Goal: Book appointment/travel/reservation

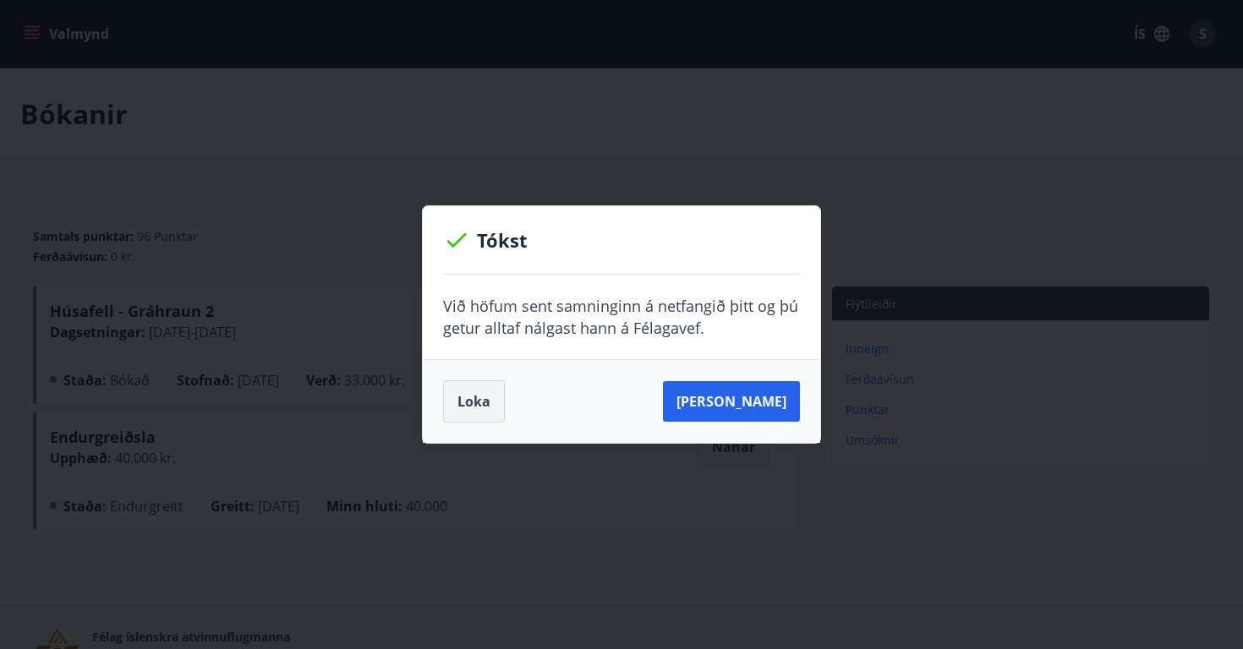
click at [478, 395] on button "Loka" at bounding box center [474, 401] width 62 height 42
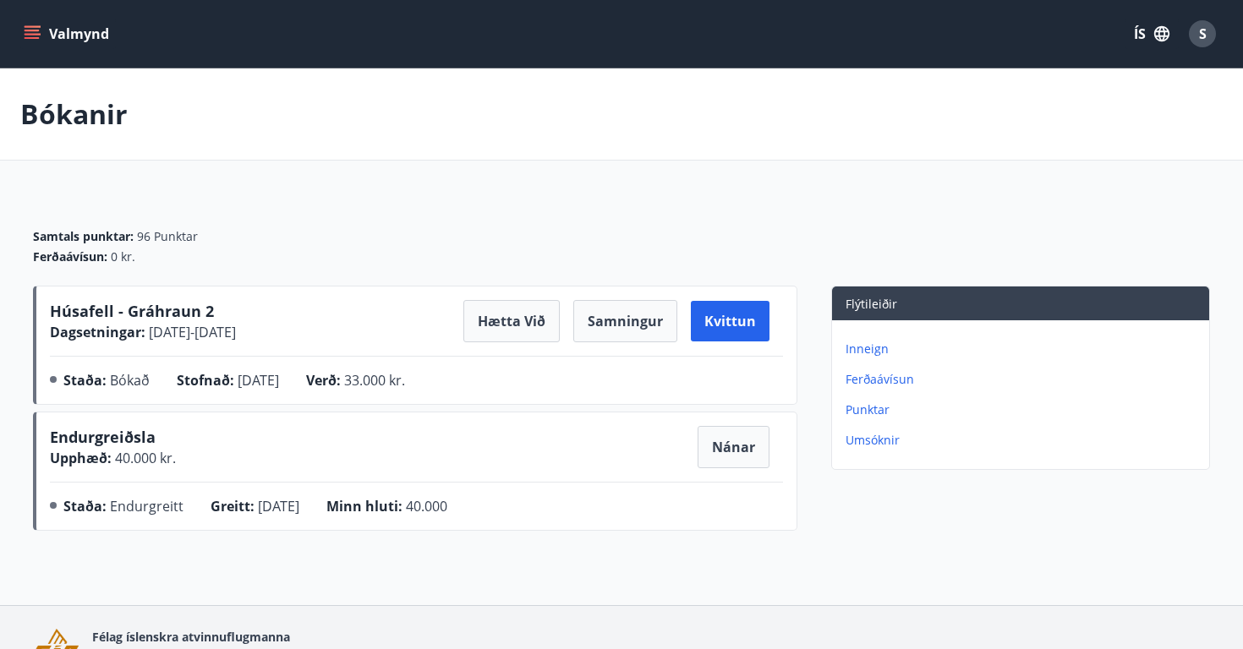
click at [39, 35] on icon "menu" at bounding box center [34, 34] width 19 height 2
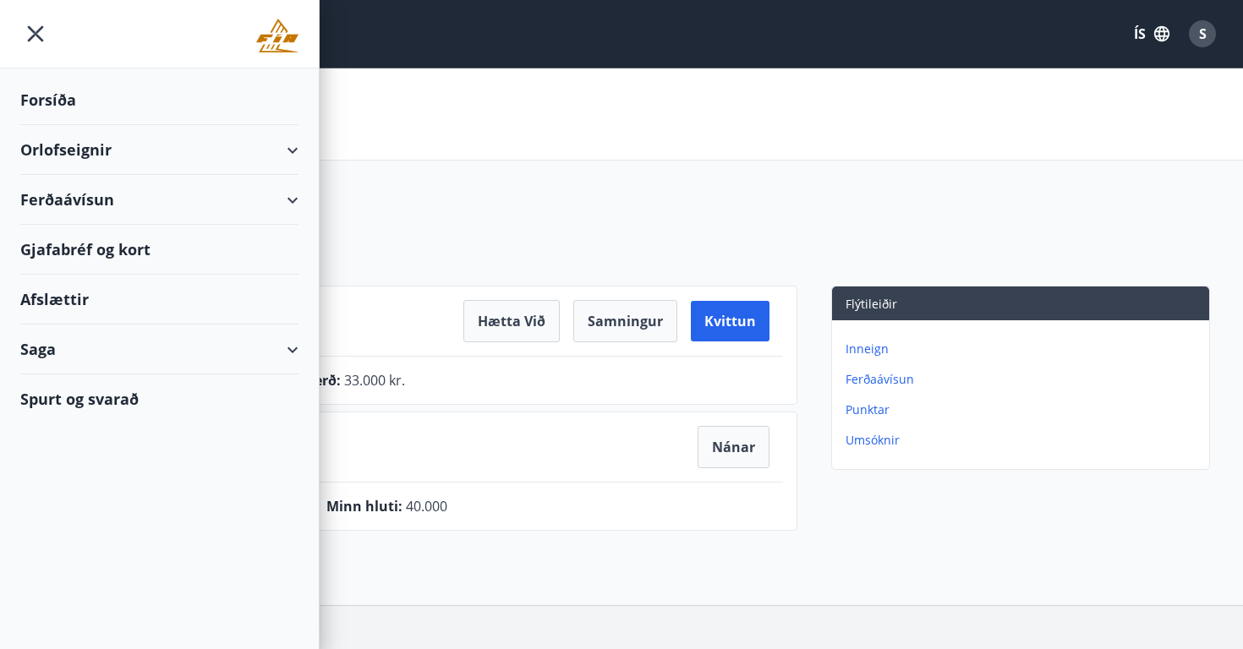
click at [103, 156] on div "Orlofseignir" at bounding box center [159, 150] width 278 height 50
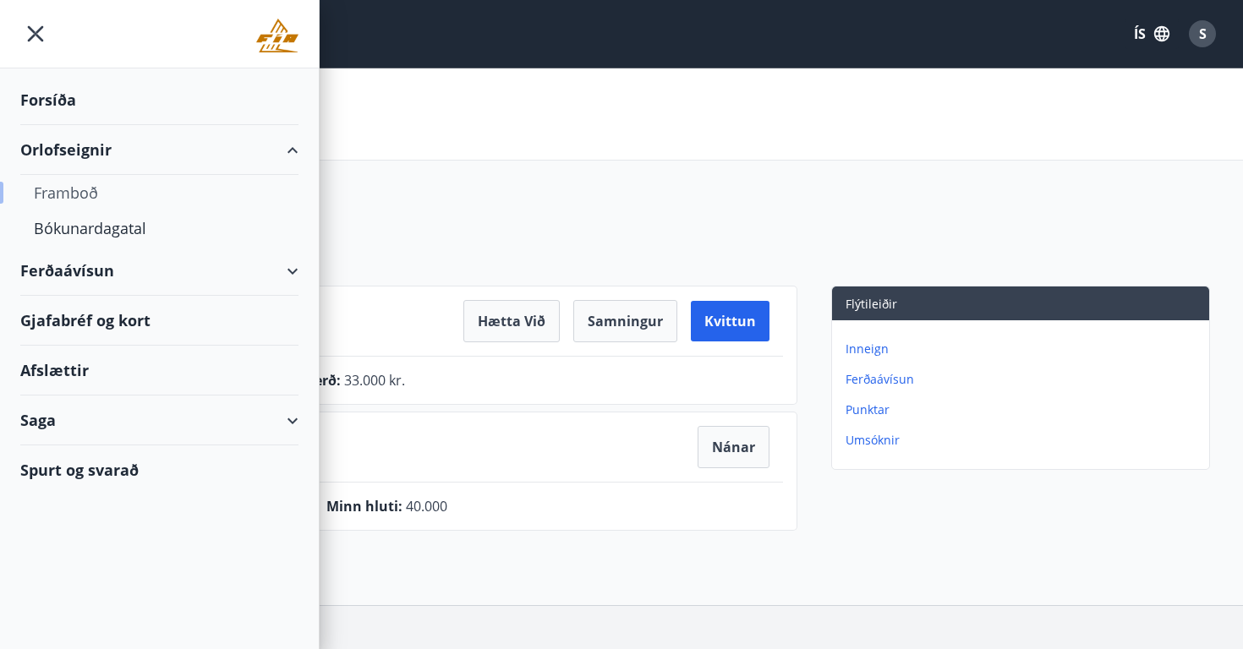
click at [85, 191] on div "Framboð" at bounding box center [159, 193] width 251 height 36
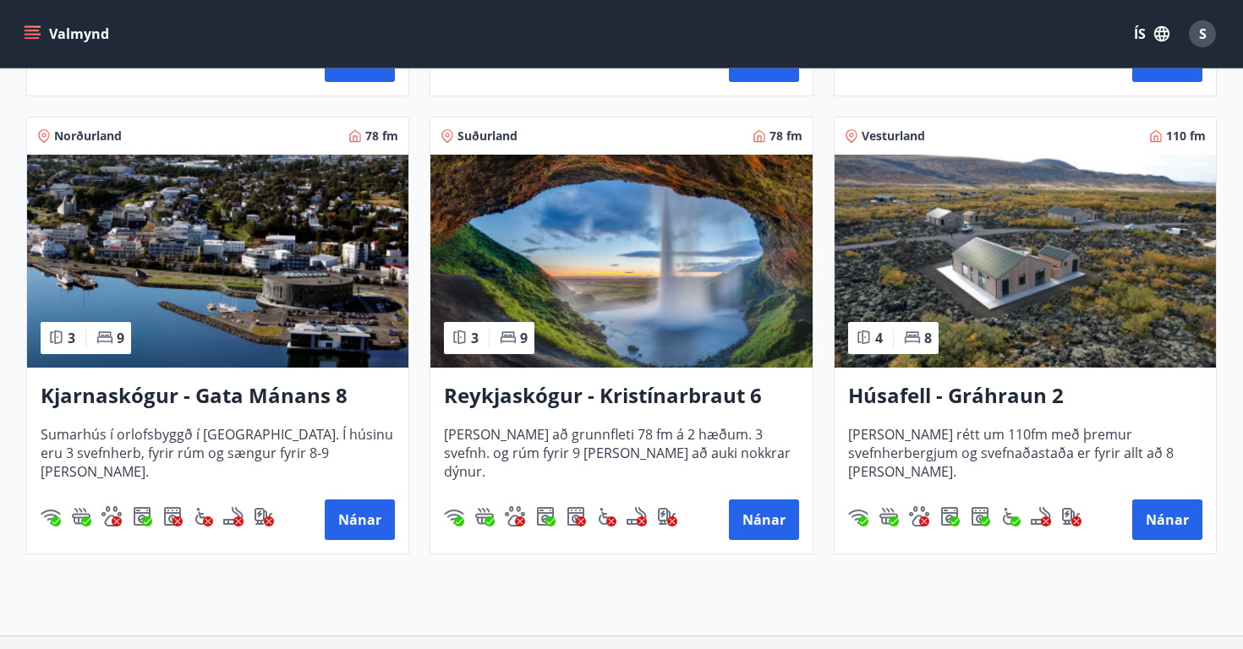
scroll to position [731, 0]
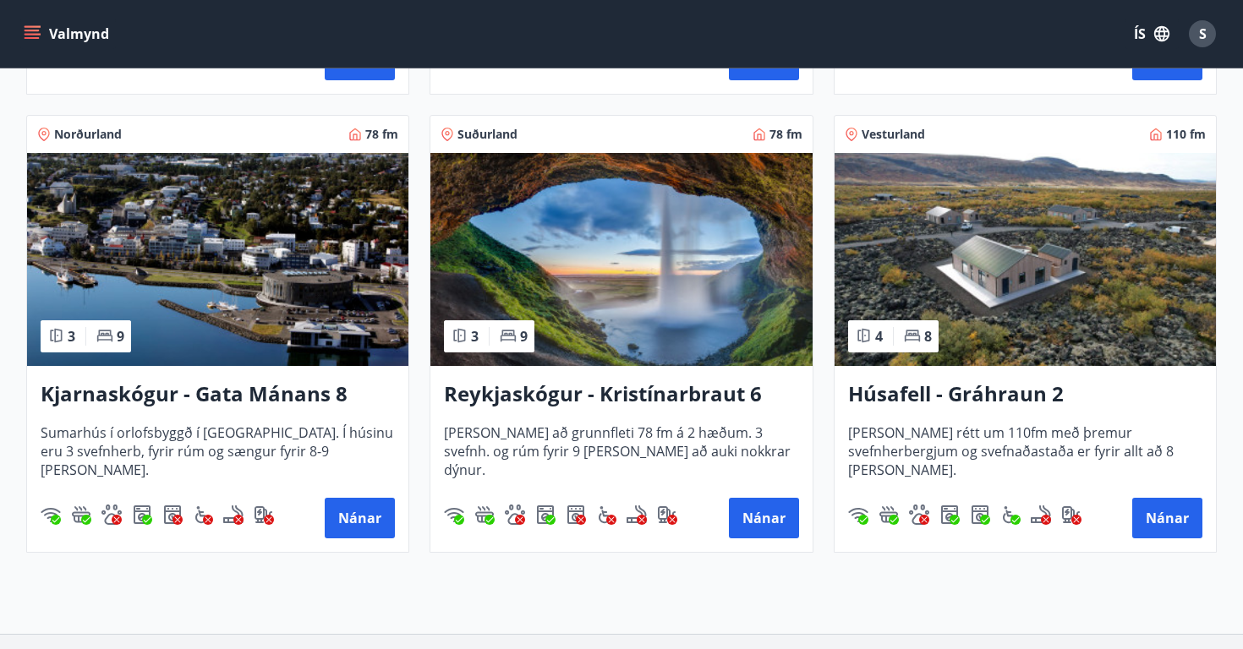
click at [909, 401] on h3 "Húsafell - Gráhraun 2" at bounding box center [1025, 395] width 354 height 30
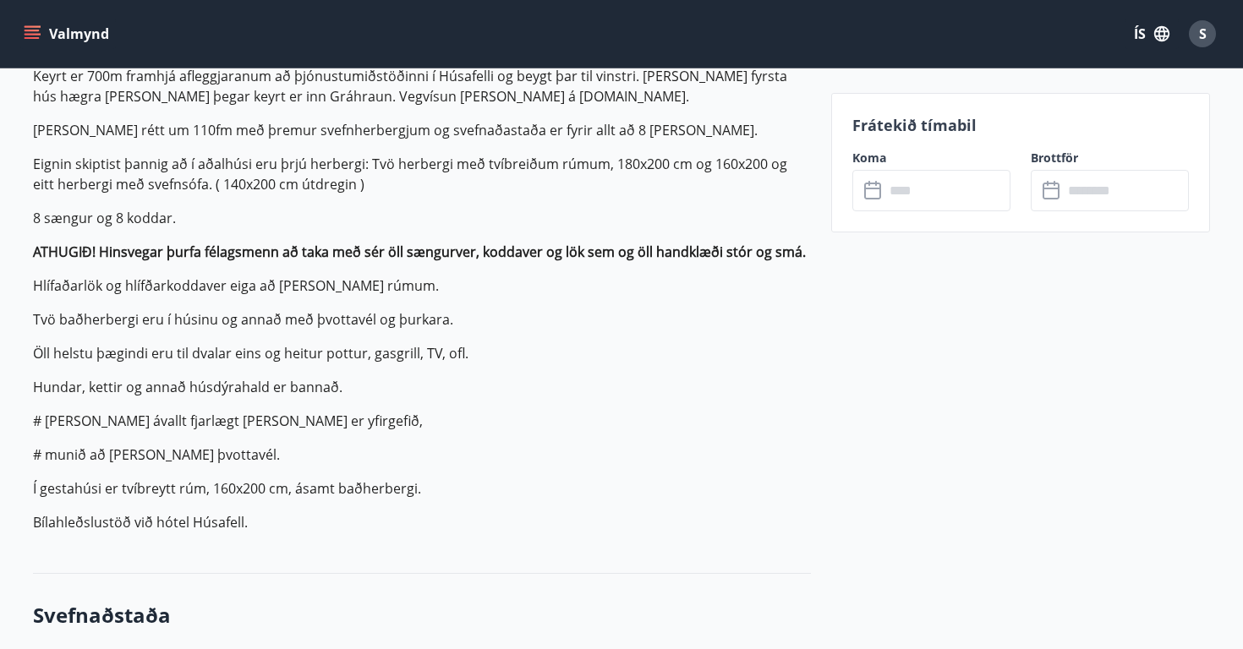
scroll to position [561, 0]
click at [901, 185] on input "text" at bounding box center [947, 190] width 126 height 41
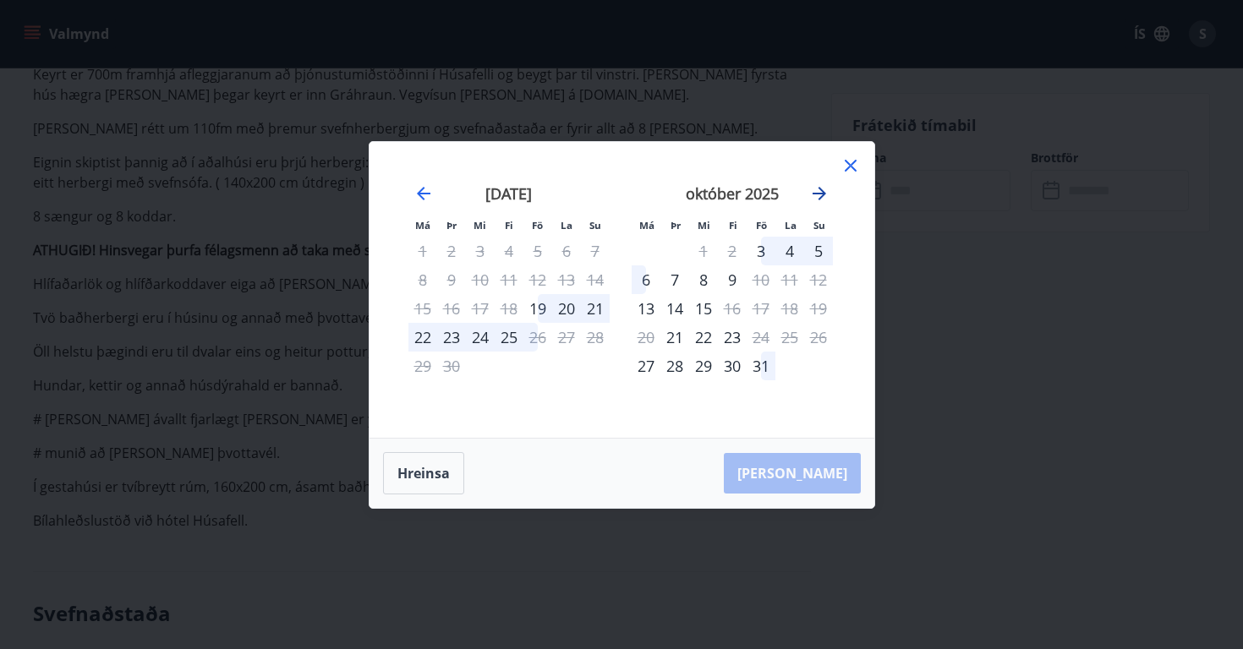
click at [817, 194] on icon "Move forward to switch to the next month." at bounding box center [819, 193] width 20 height 20
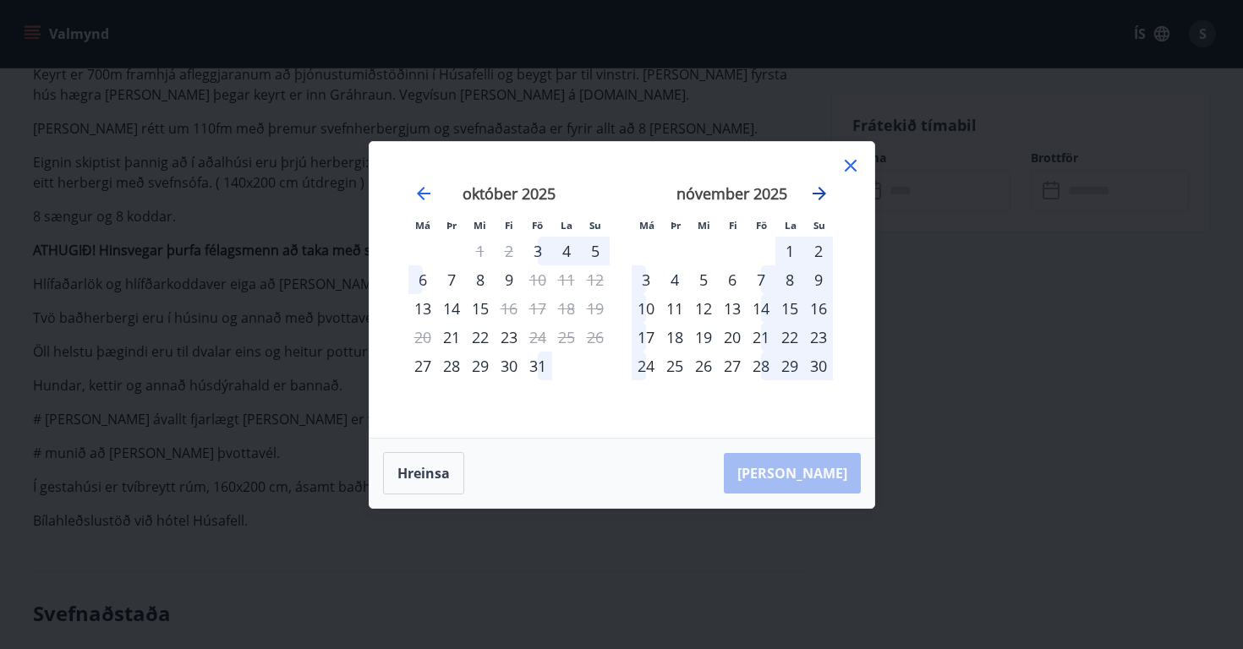
click at [817, 194] on icon "Move forward to switch to the next month." at bounding box center [819, 193] width 20 height 20
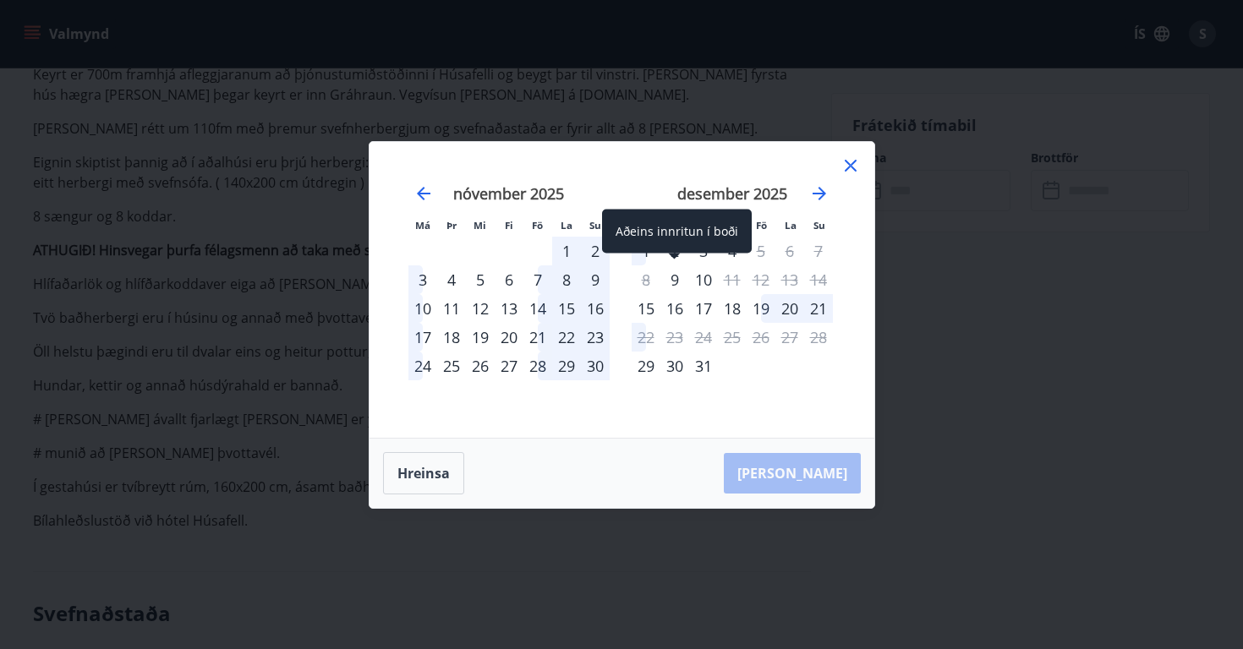
click at [678, 281] on div "9" at bounding box center [674, 279] width 29 height 29
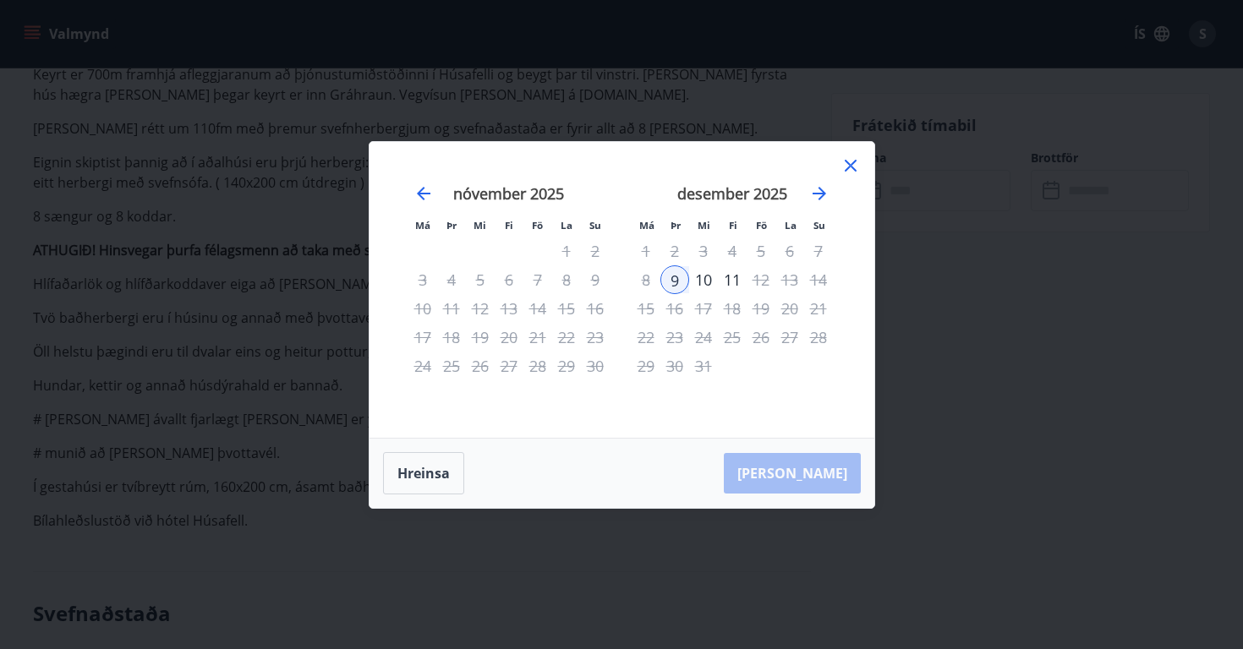
click at [702, 281] on div "10" at bounding box center [703, 279] width 29 height 29
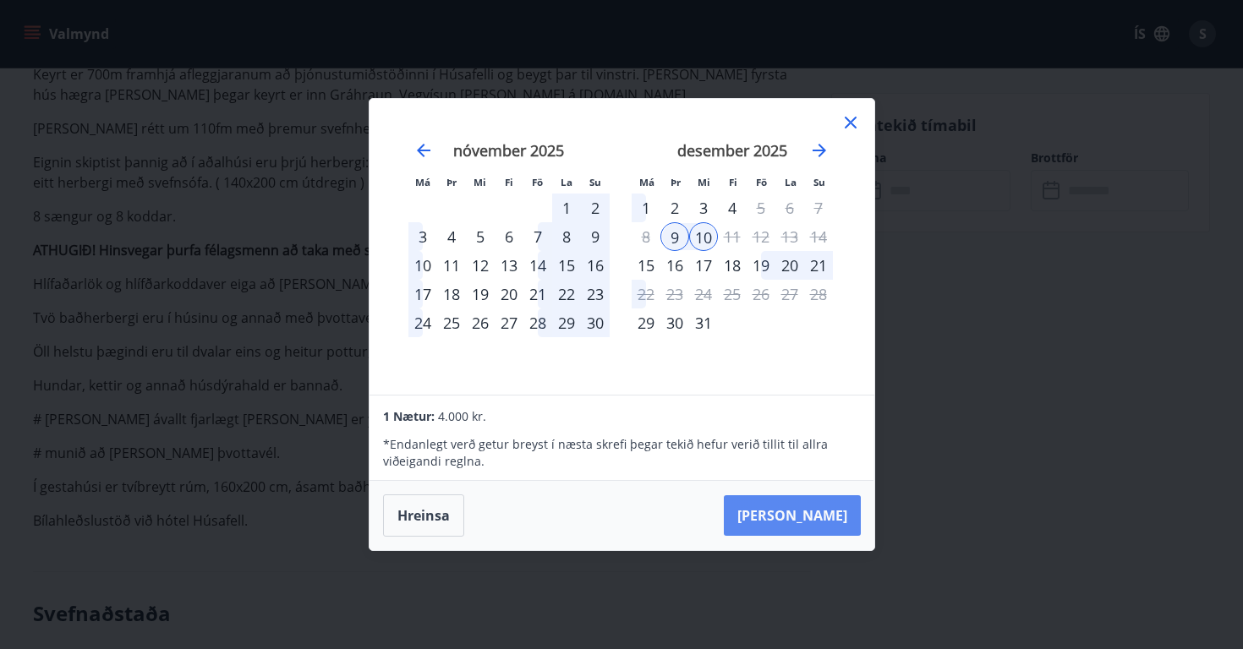
click at [831, 515] on button "[PERSON_NAME]" at bounding box center [792, 515] width 137 height 41
click at [851, 117] on icon at bounding box center [850, 122] width 20 height 20
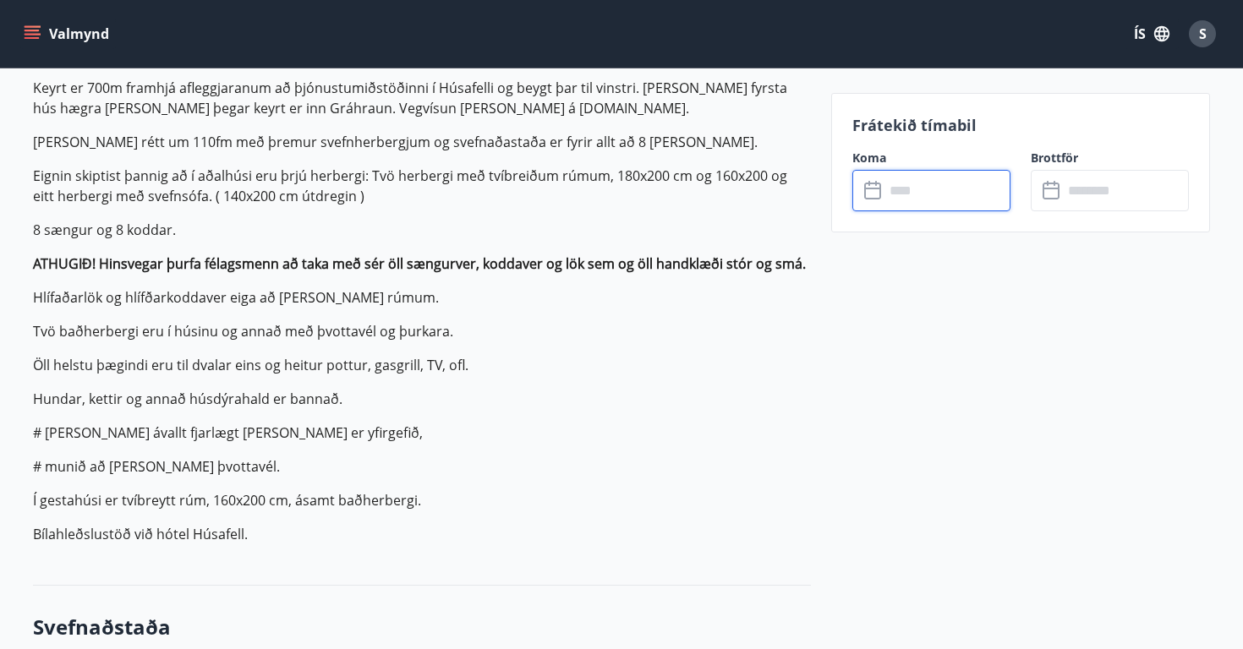
scroll to position [528, 0]
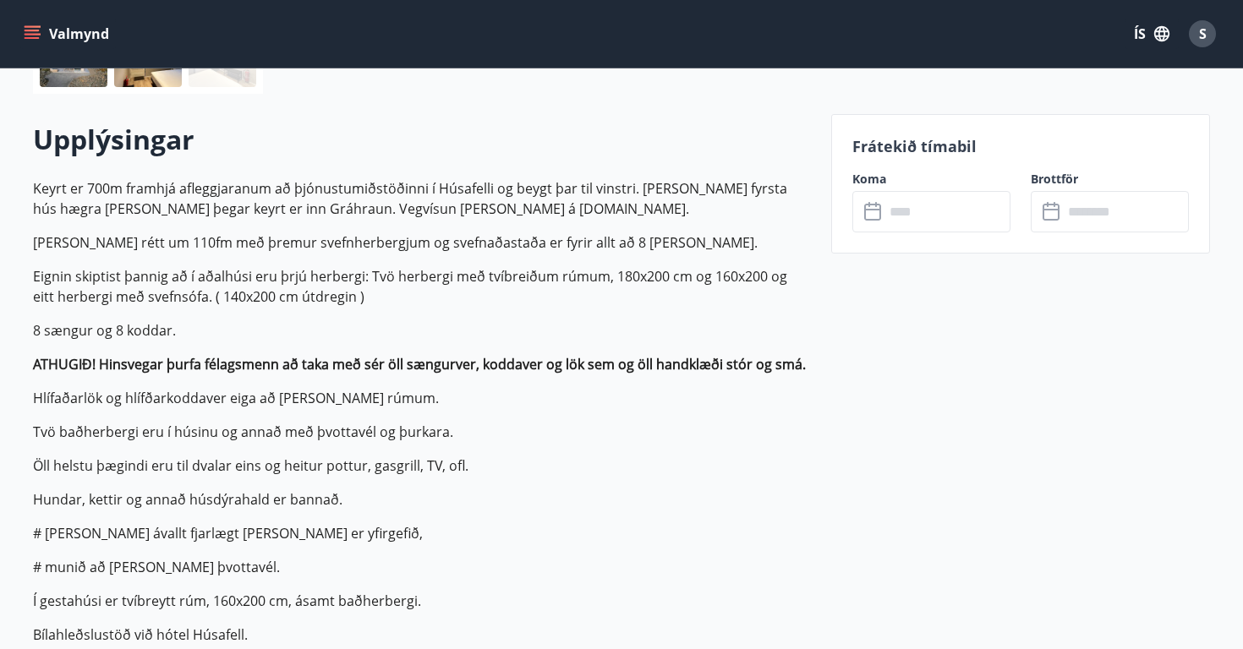
scroll to position [448, 0]
click at [882, 207] on icon at bounding box center [874, 211] width 20 height 20
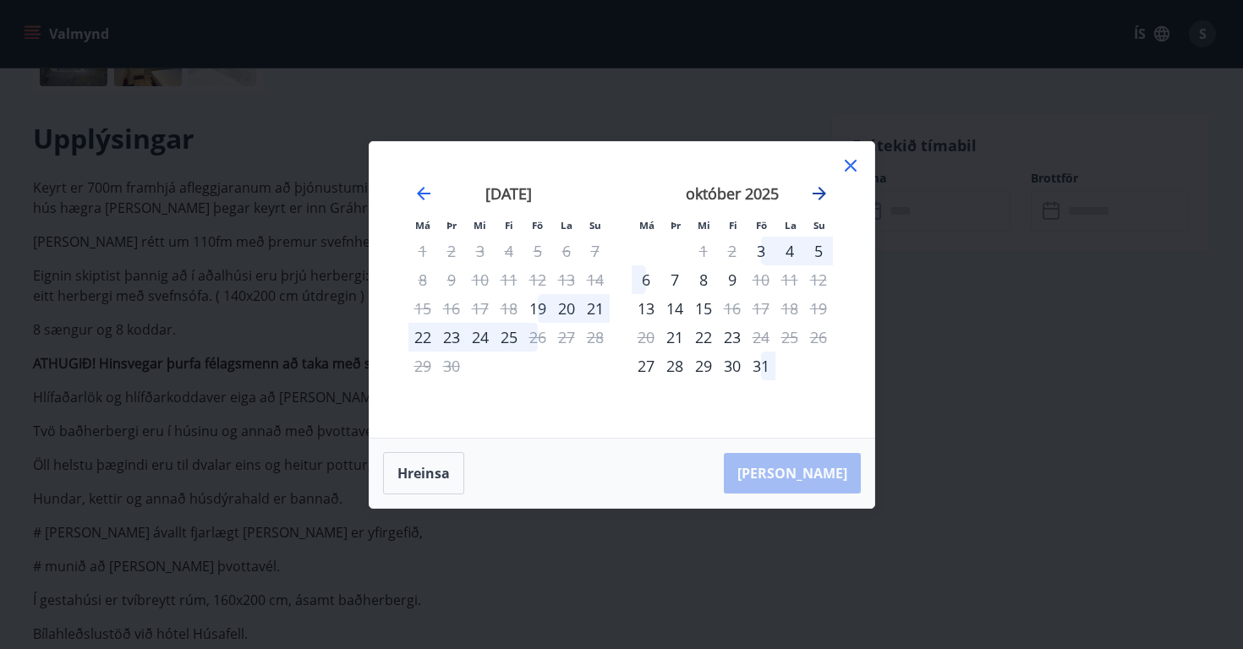
click at [822, 189] on icon "Move forward to switch to the next month." at bounding box center [819, 193] width 20 height 20
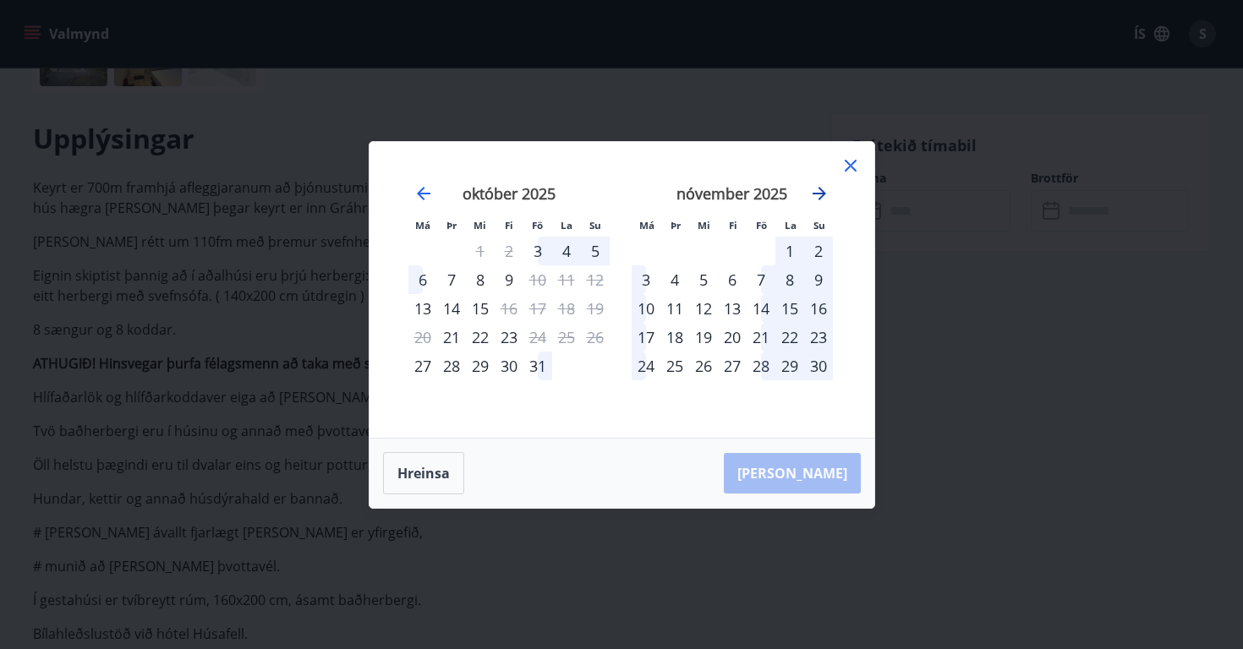
click at [822, 189] on icon "Move forward to switch to the next month." at bounding box center [819, 193] width 20 height 20
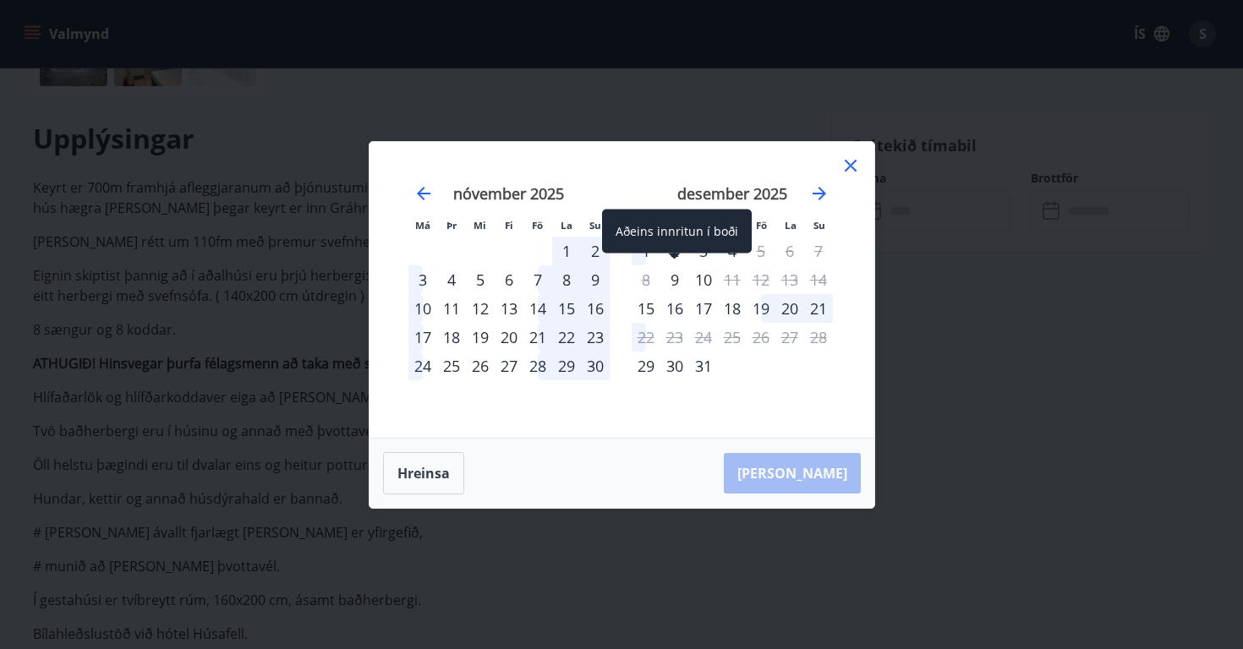
click at [678, 281] on div "9" at bounding box center [674, 279] width 29 height 29
click at [675, 277] on div "9" at bounding box center [674, 279] width 29 height 29
click at [703, 281] on div "10" at bounding box center [703, 279] width 29 height 29
click at [667, 281] on div "9" at bounding box center [674, 279] width 29 height 29
click at [441, 468] on button "Hreinsa" at bounding box center [423, 473] width 81 height 42
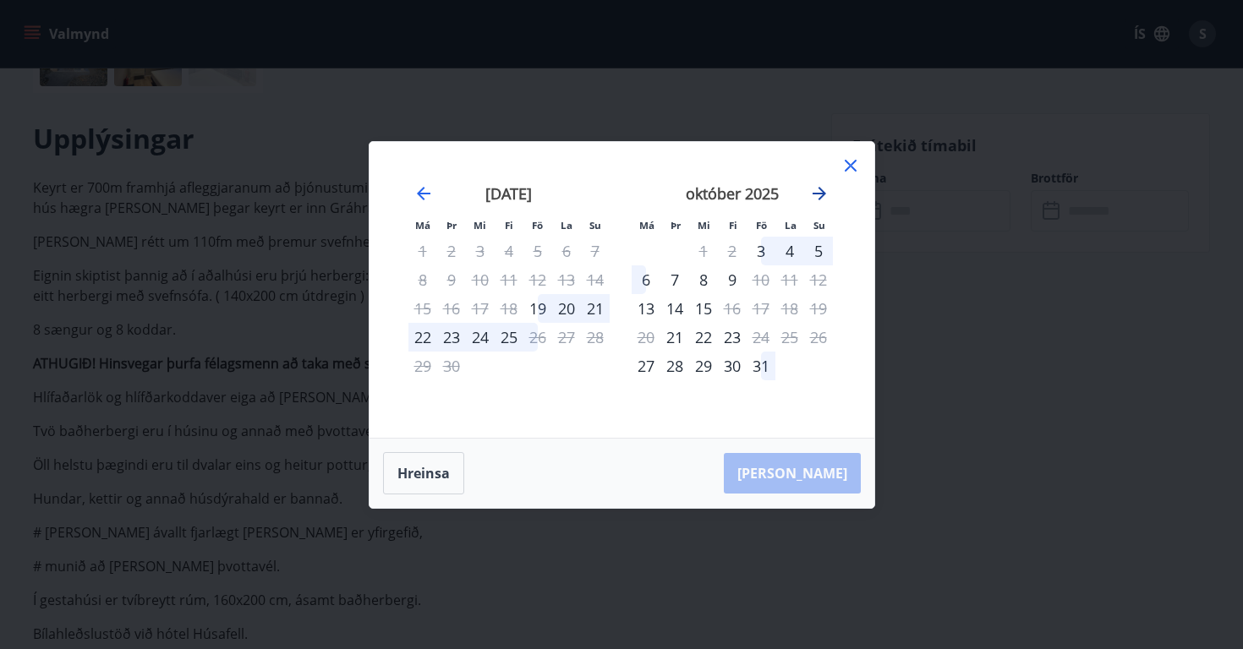
click at [817, 190] on icon "Move forward to switch to the next month." at bounding box center [819, 193] width 20 height 20
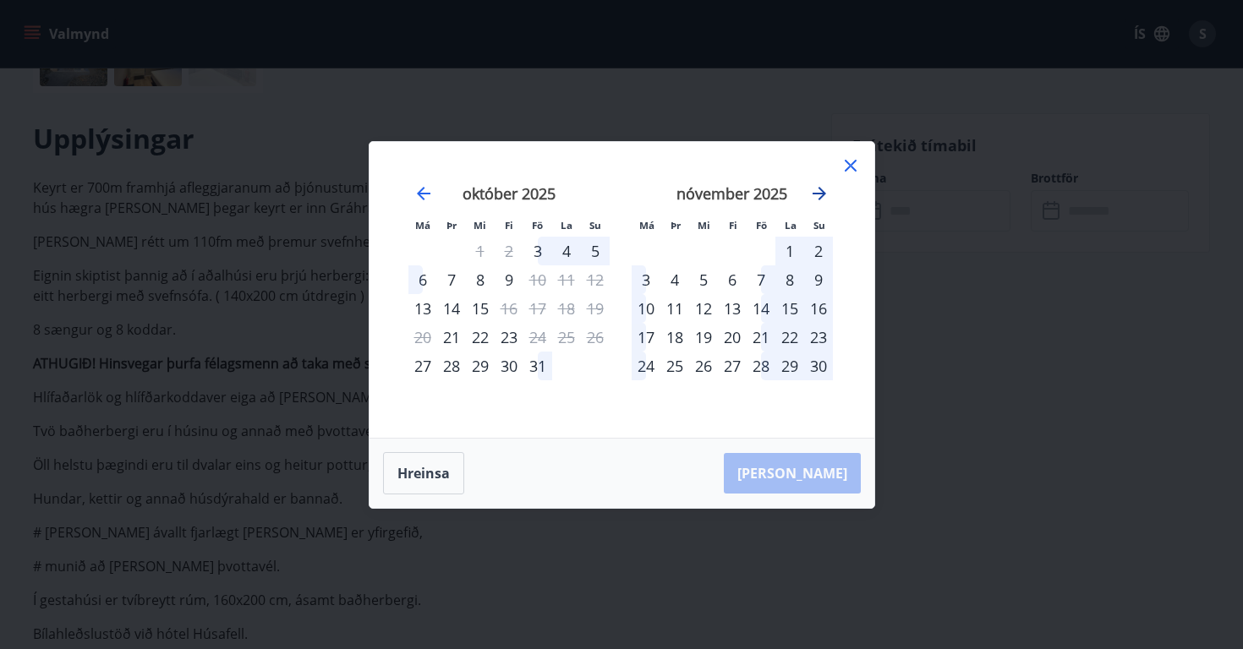
click at [817, 190] on icon "Move forward to switch to the next month." at bounding box center [819, 193] width 20 height 20
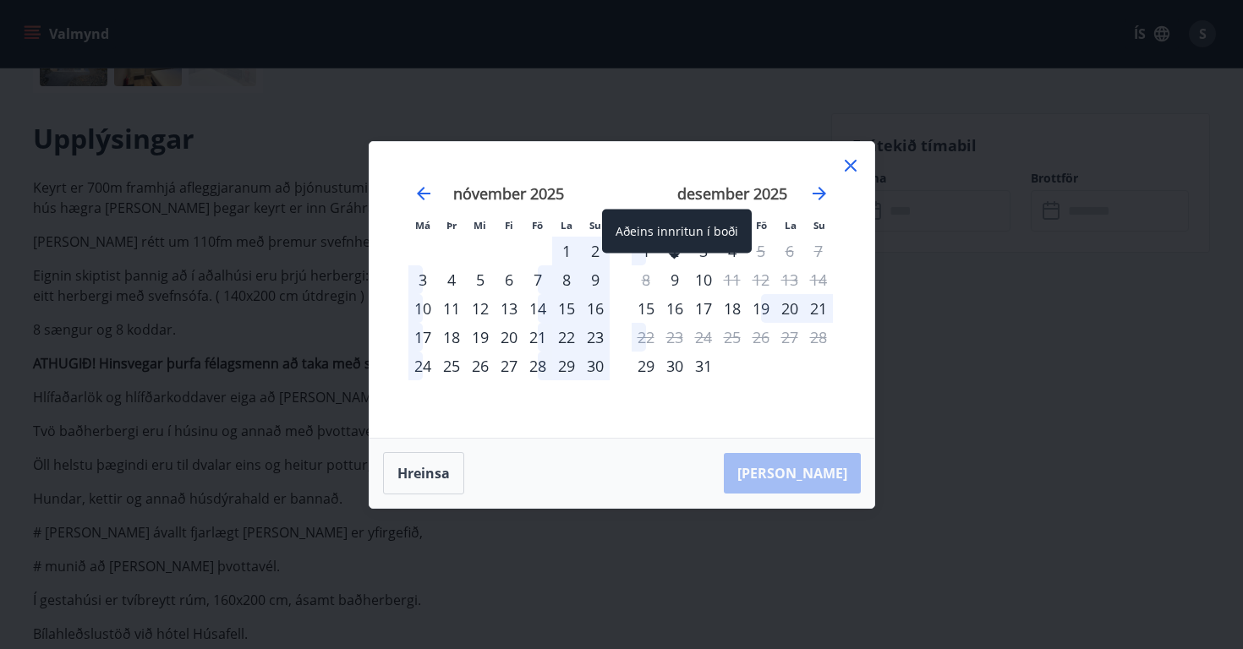
click at [677, 273] on div "9" at bounding box center [674, 279] width 29 height 29
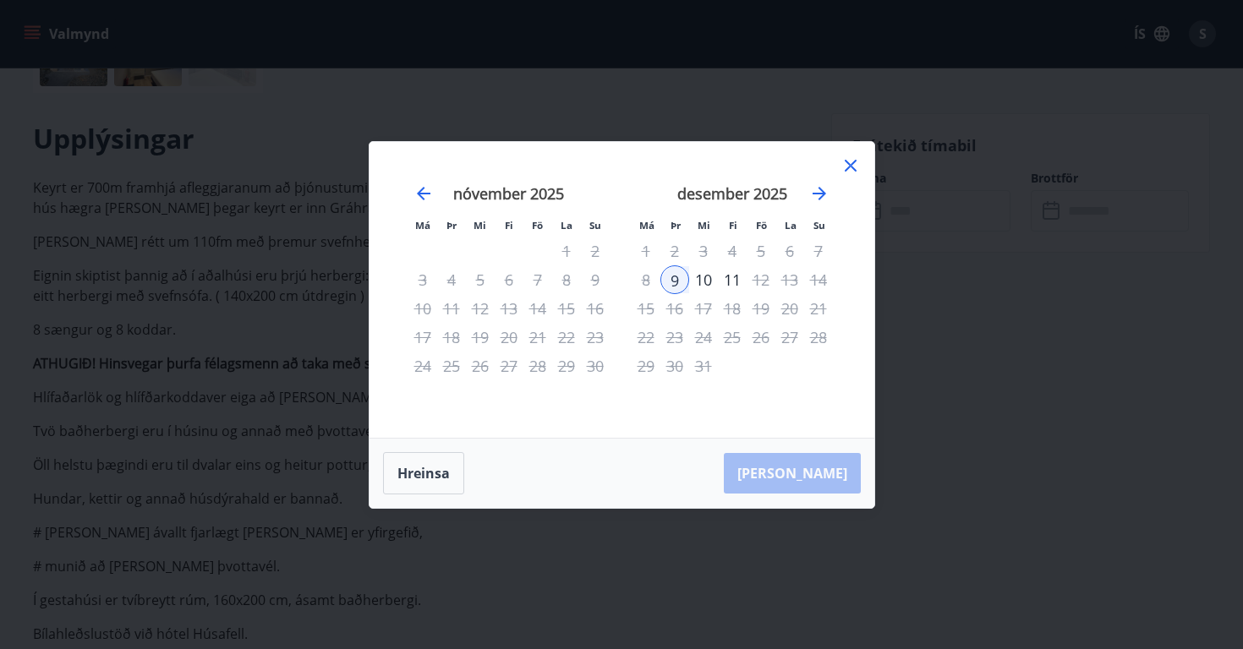
click at [710, 274] on div "10" at bounding box center [703, 279] width 29 height 29
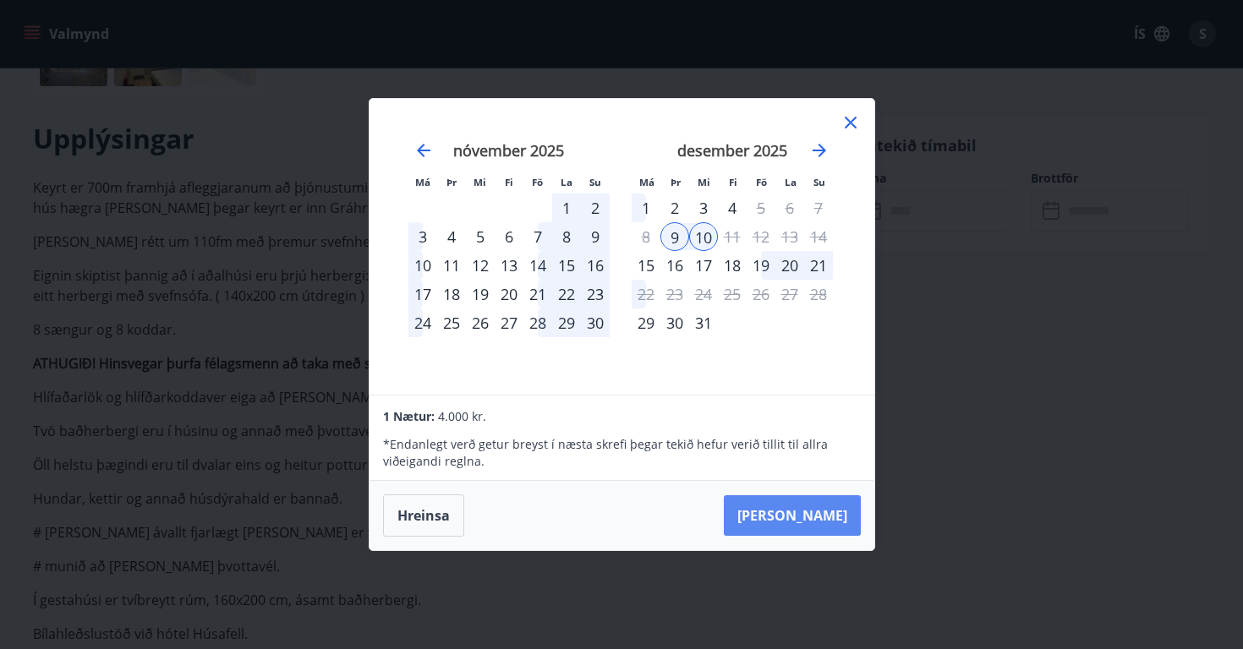
click at [812, 516] on button "[PERSON_NAME]" at bounding box center [792, 515] width 137 height 41
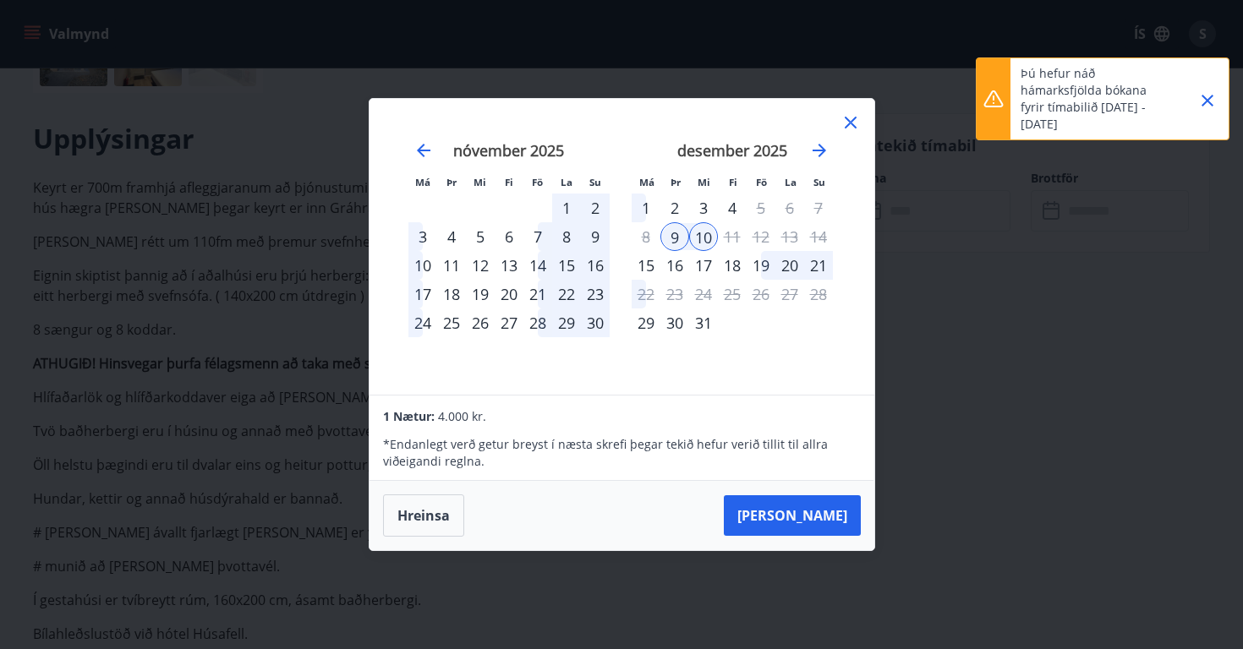
click at [1206, 100] on icon "Close" at bounding box center [1207, 101] width 12 height 12
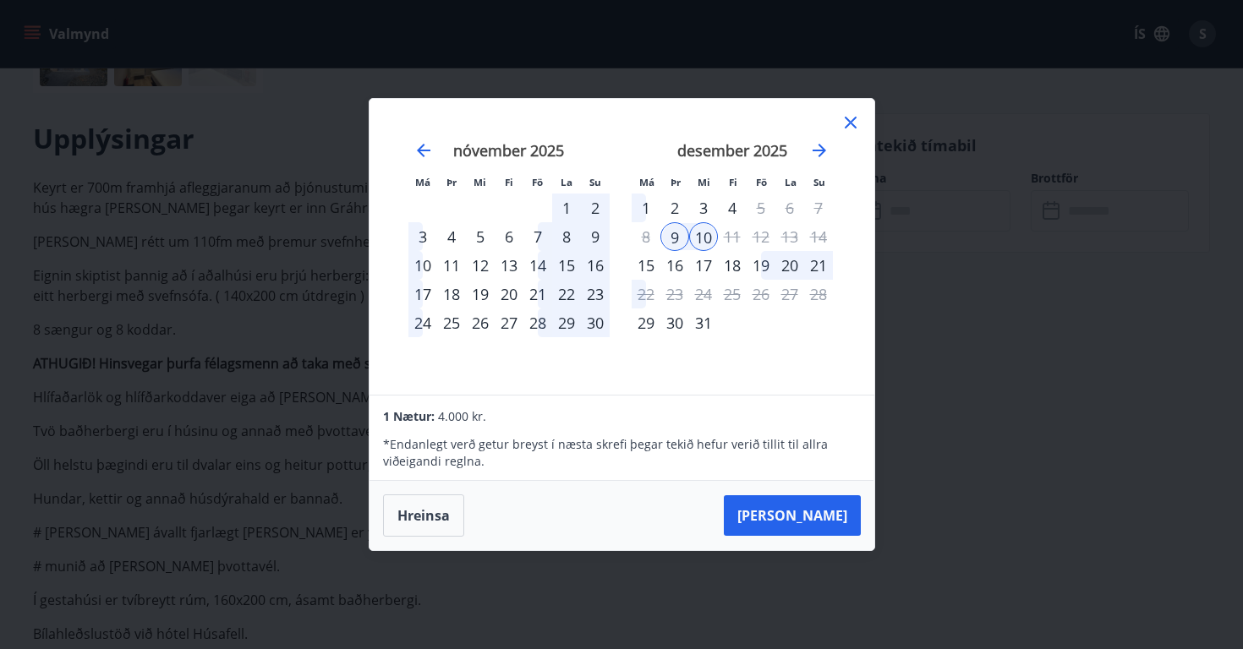
click at [854, 120] on icon at bounding box center [850, 122] width 20 height 20
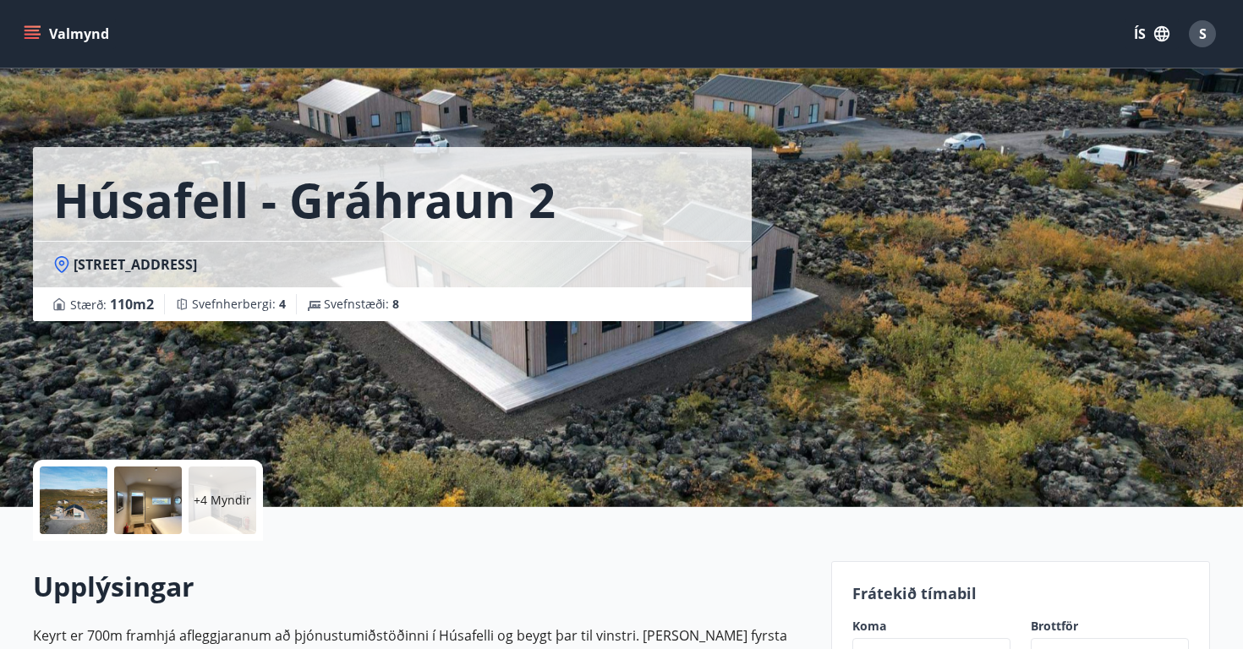
scroll to position [0, 0]
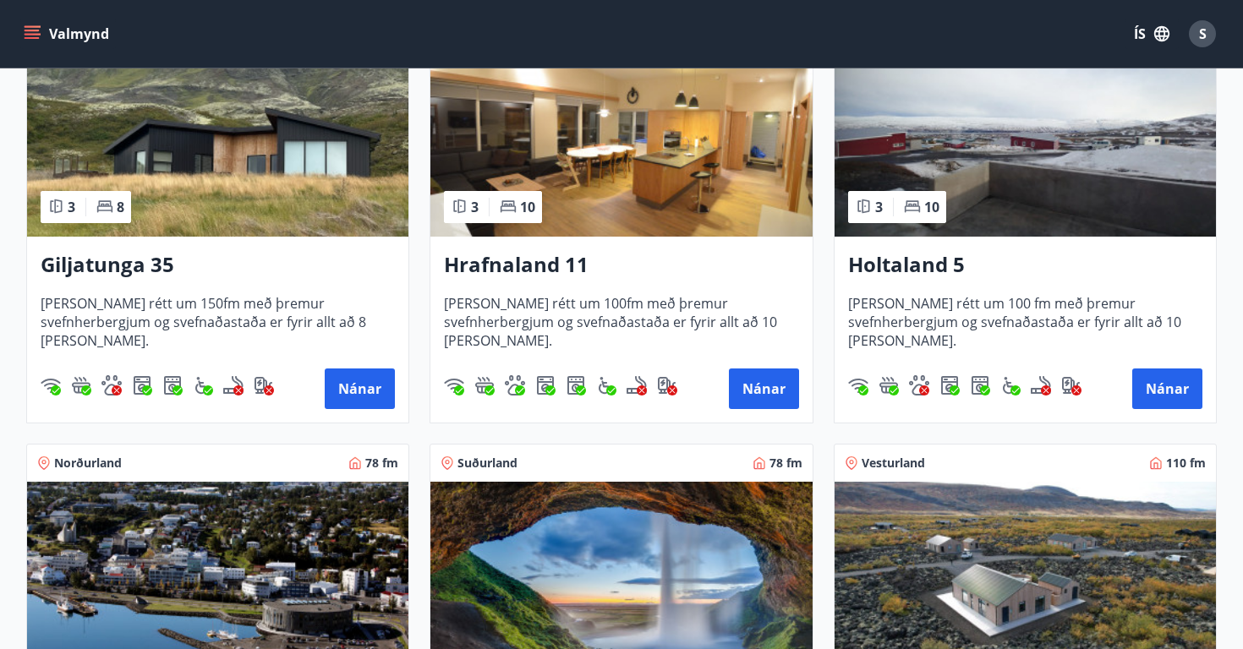
scroll to position [403, 0]
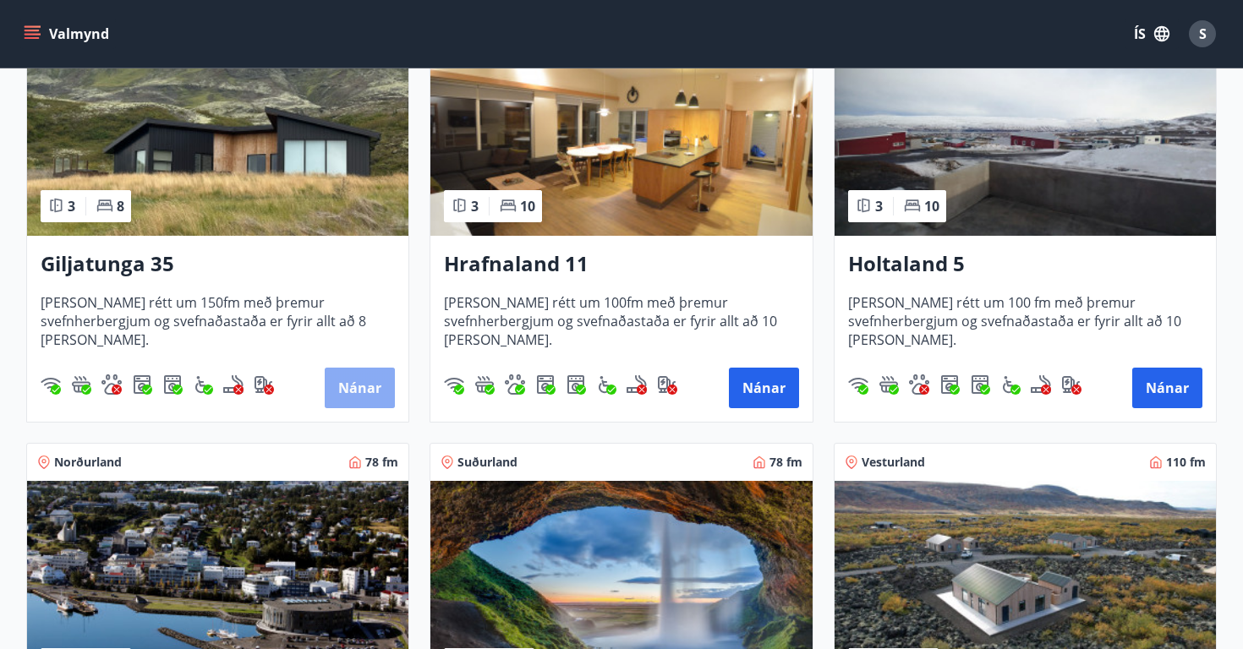
click at [352, 393] on button "Nánar" at bounding box center [360, 388] width 70 height 41
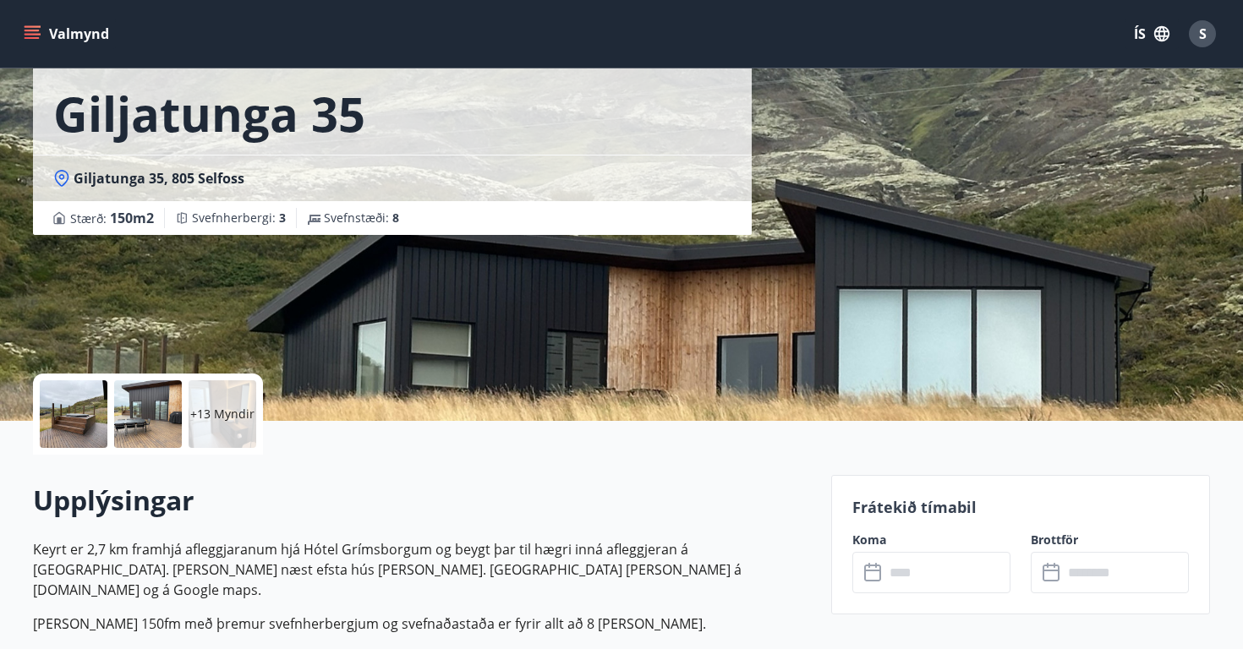
scroll to position [87, 0]
click at [227, 397] on div "+13 Myndir" at bounding box center [223, 414] width 68 height 68
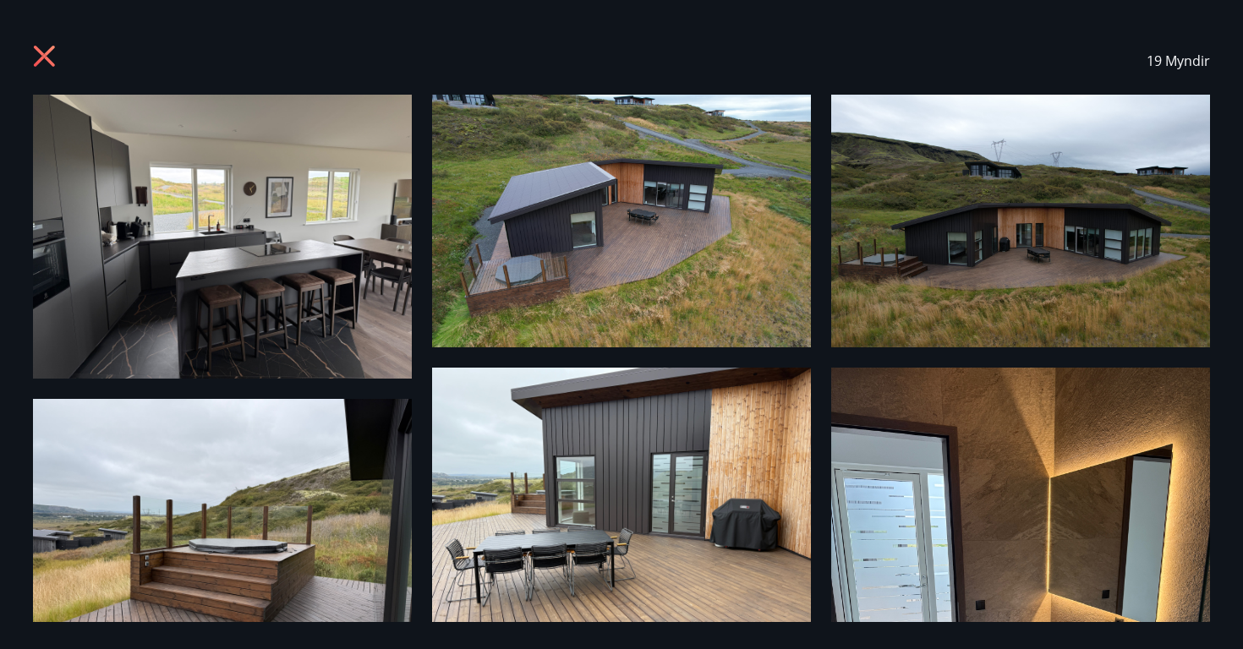
scroll to position [0, 0]
click at [185, 257] on img at bounding box center [222, 237] width 379 height 284
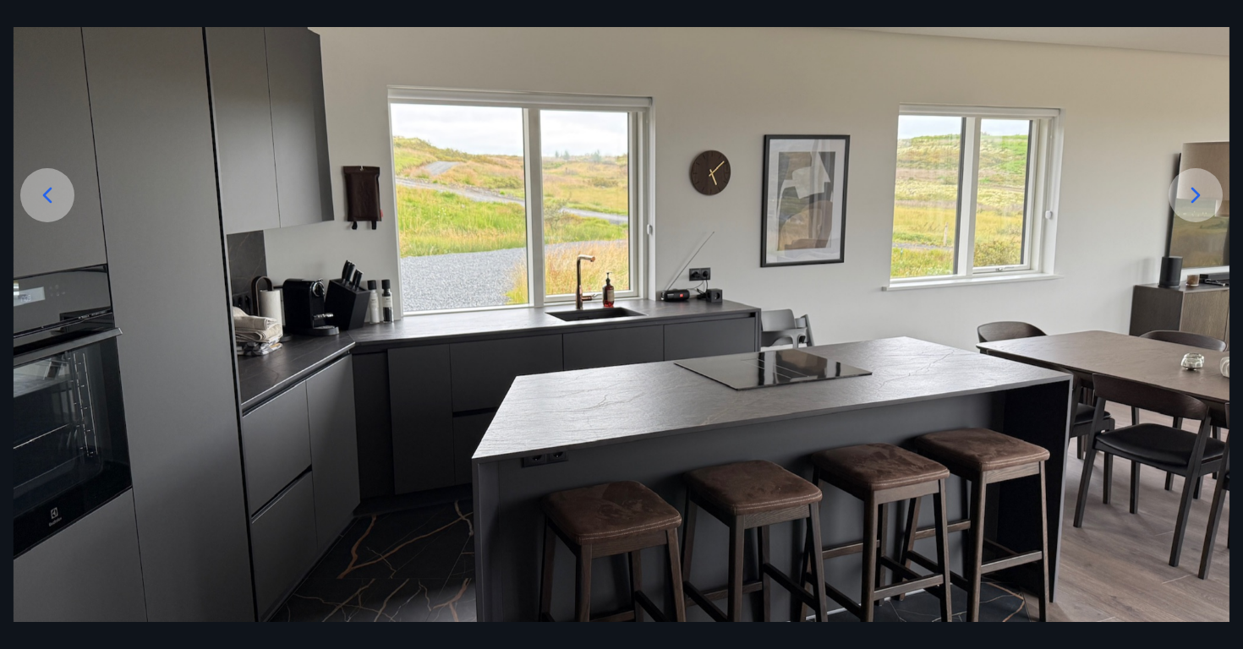
scroll to position [227, 0]
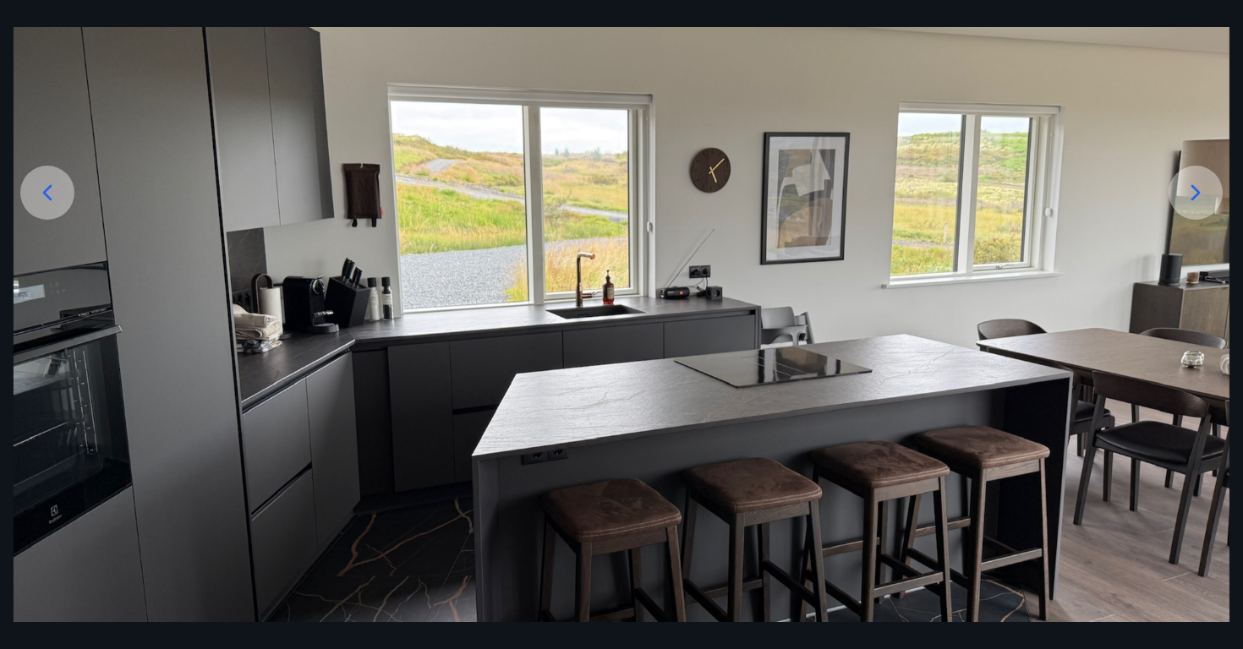
click at [1200, 196] on icon at bounding box center [1195, 192] width 27 height 27
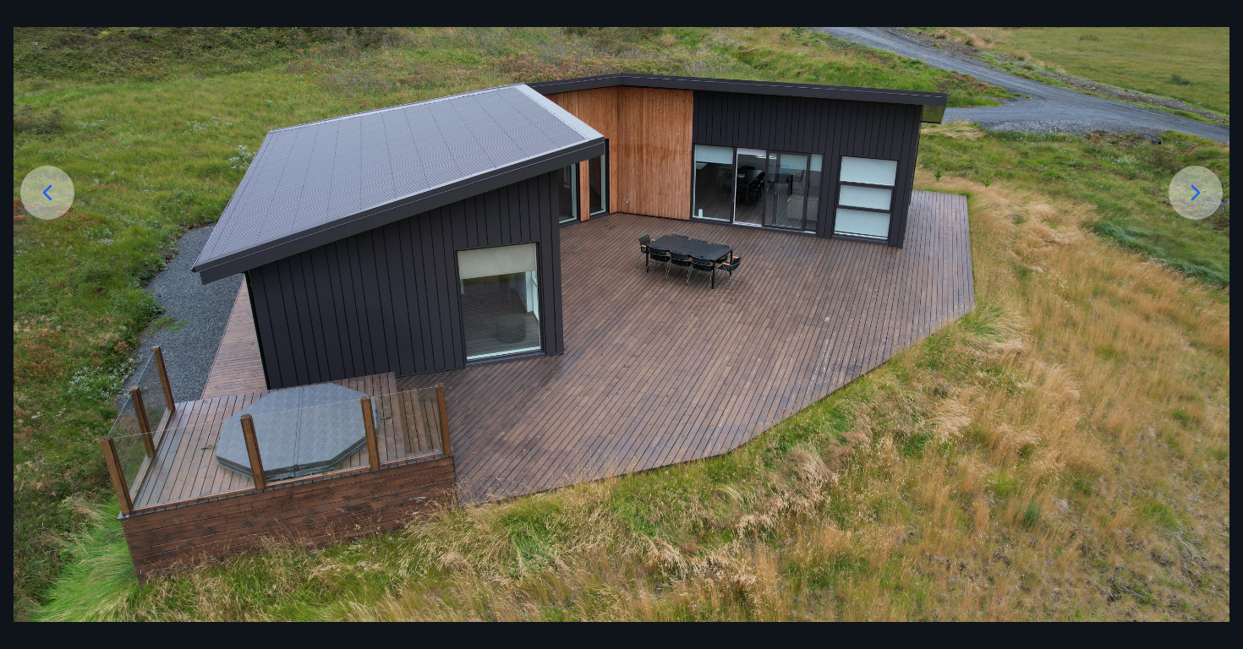
click at [1200, 196] on icon at bounding box center [1195, 192] width 27 height 27
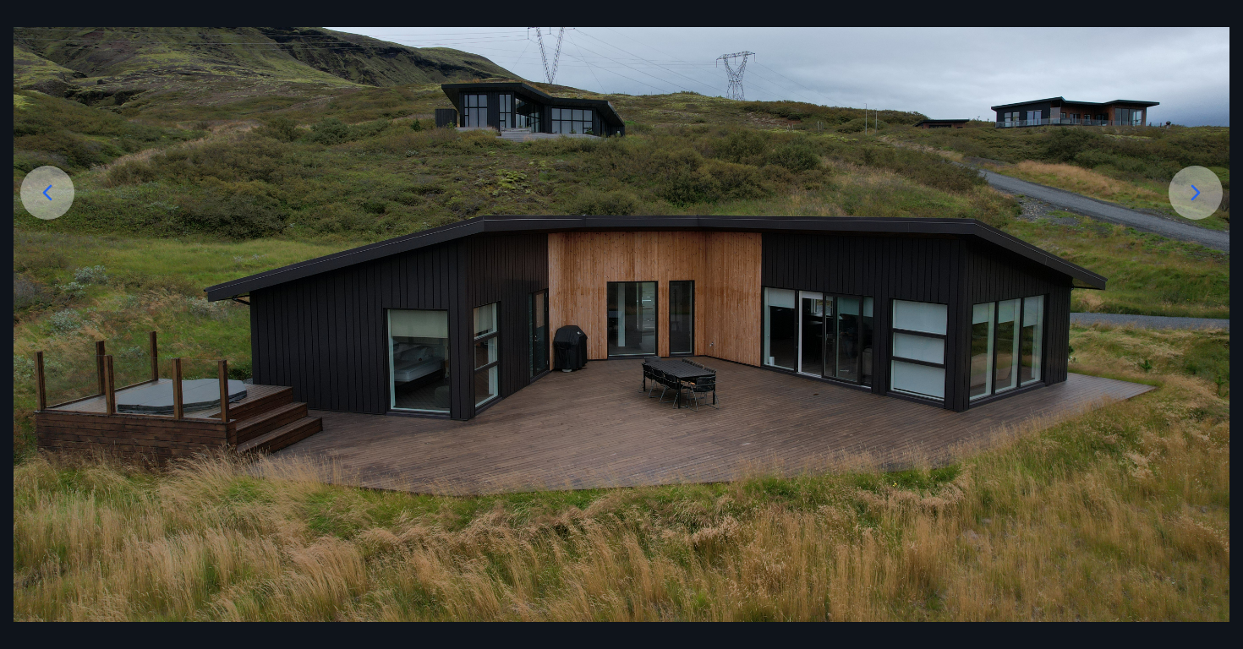
click at [1200, 196] on icon at bounding box center [1195, 192] width 27 height 27
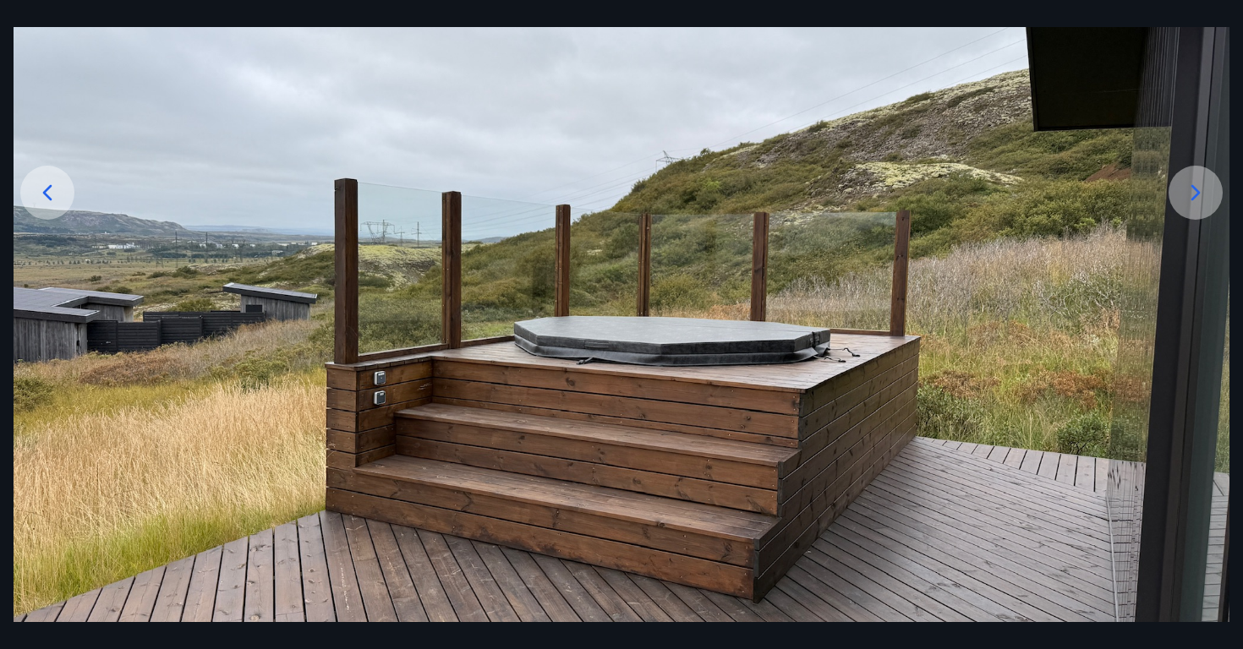
click at [1200, 196] on icon at bounding box center [1195, 192] width 27 height 27
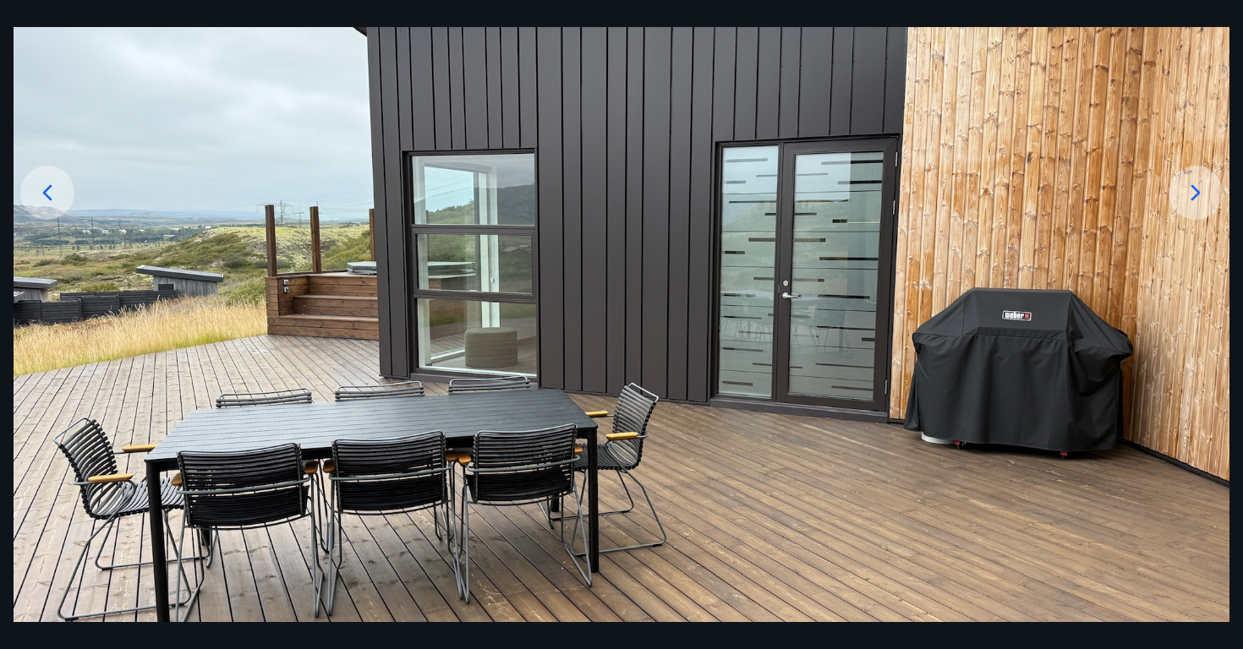
click at [1200, 196] on icon at bounding box center [1195, 192] width 27 height 27
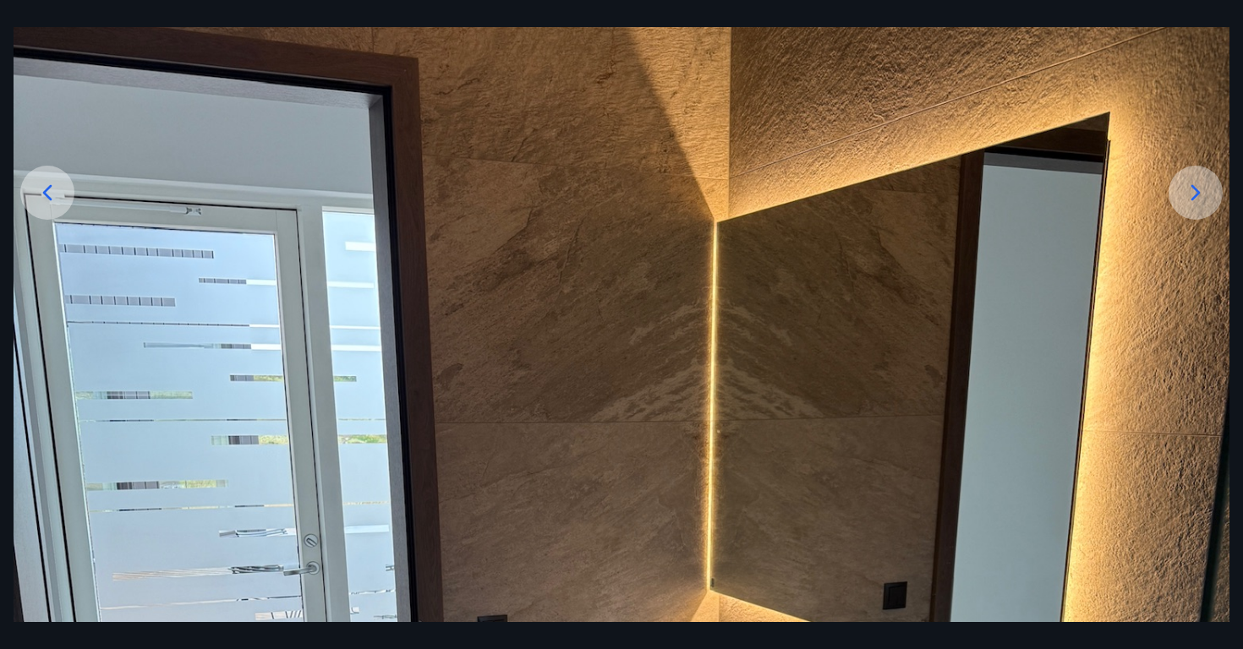
click at [1200, 196] on icon at bounding box center [1195, 192] width 27 height 27
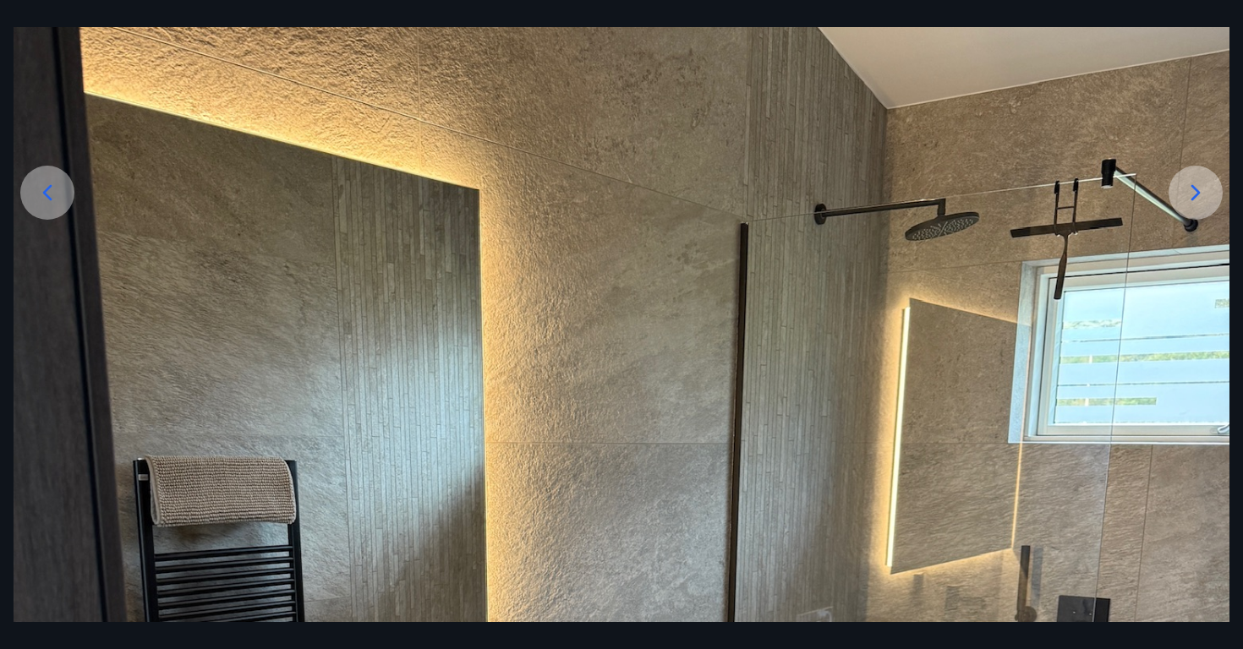
click at [1200, 196] on icon at bounding box center [1195, 192] width 27 height 27
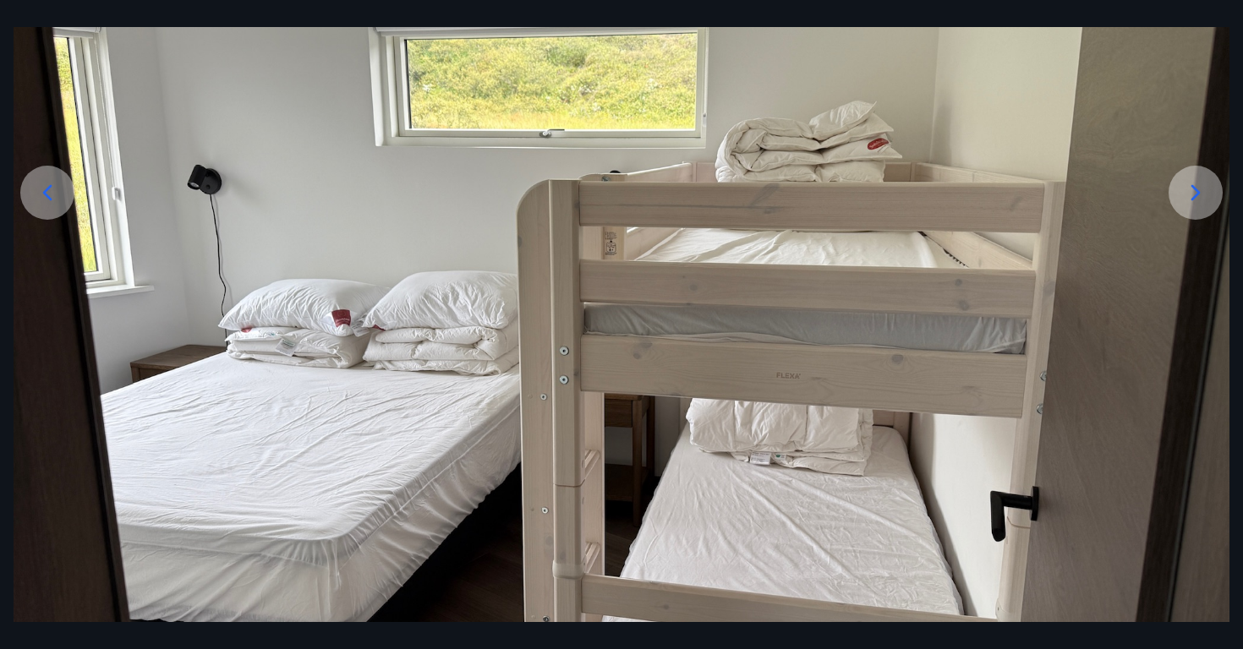
click at [1200, 196] on icon at bounding box center [1195, 192] width 27 height 27
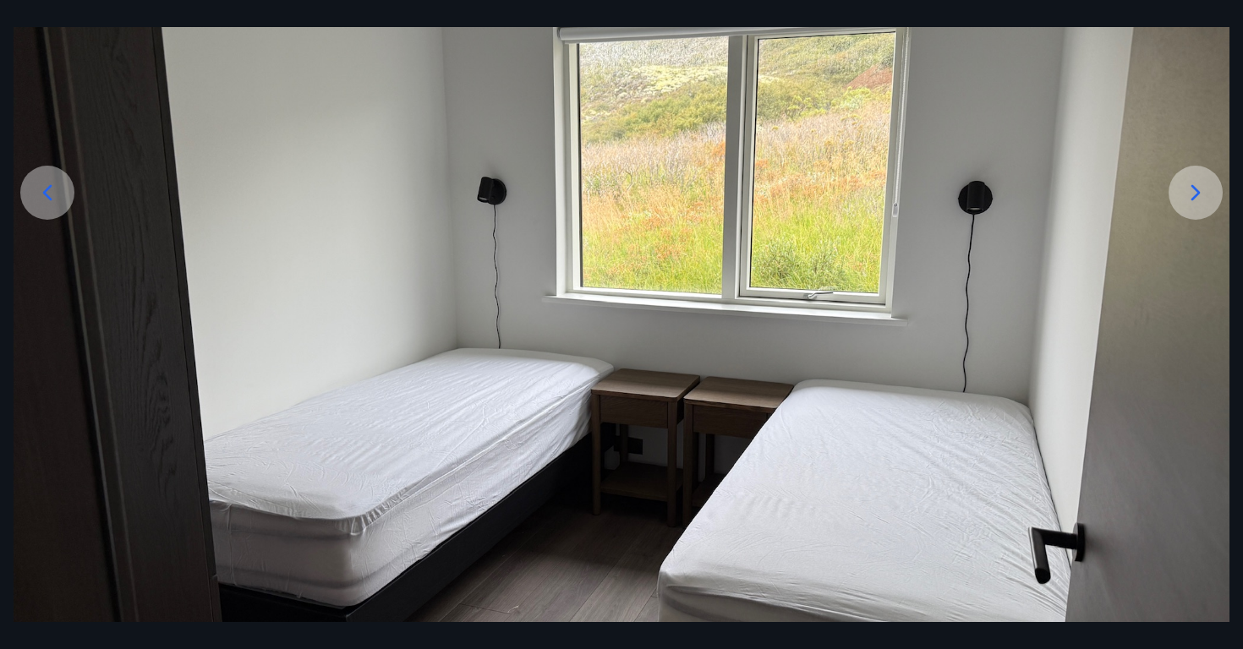
click at [1200, 196] on icon at bounding box center [1195, 192] width 27 height 27
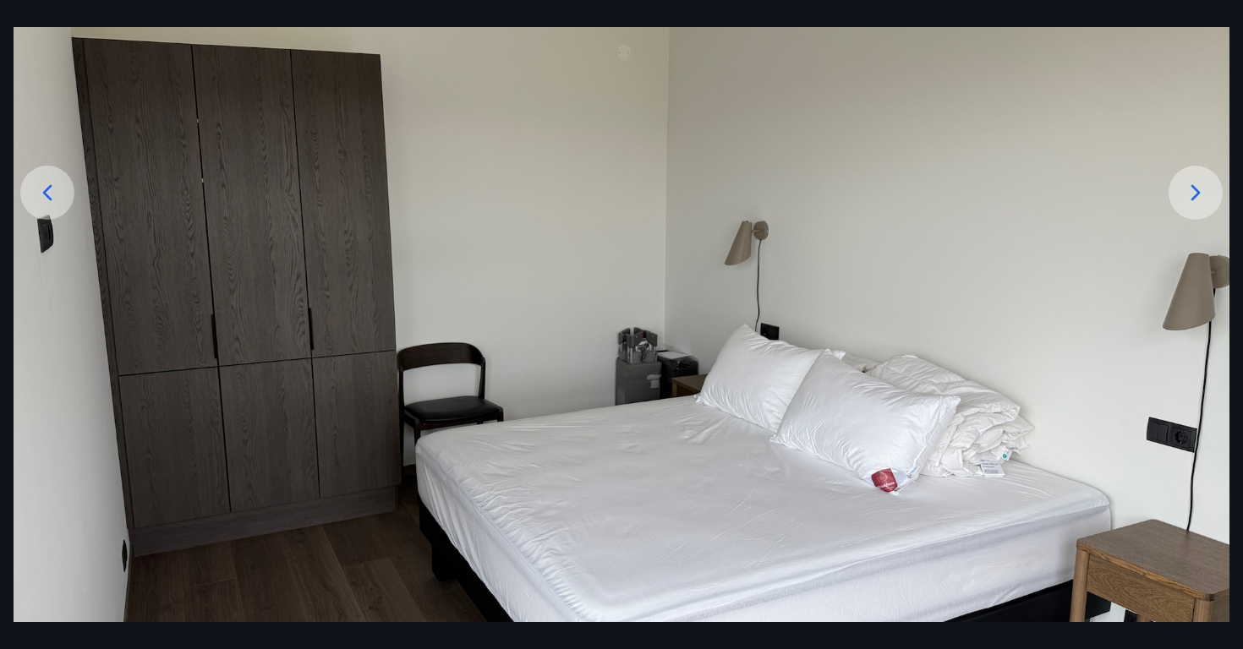
click at [1200, 196] on icon at bounding box center [1195, 192] width 27 height 27
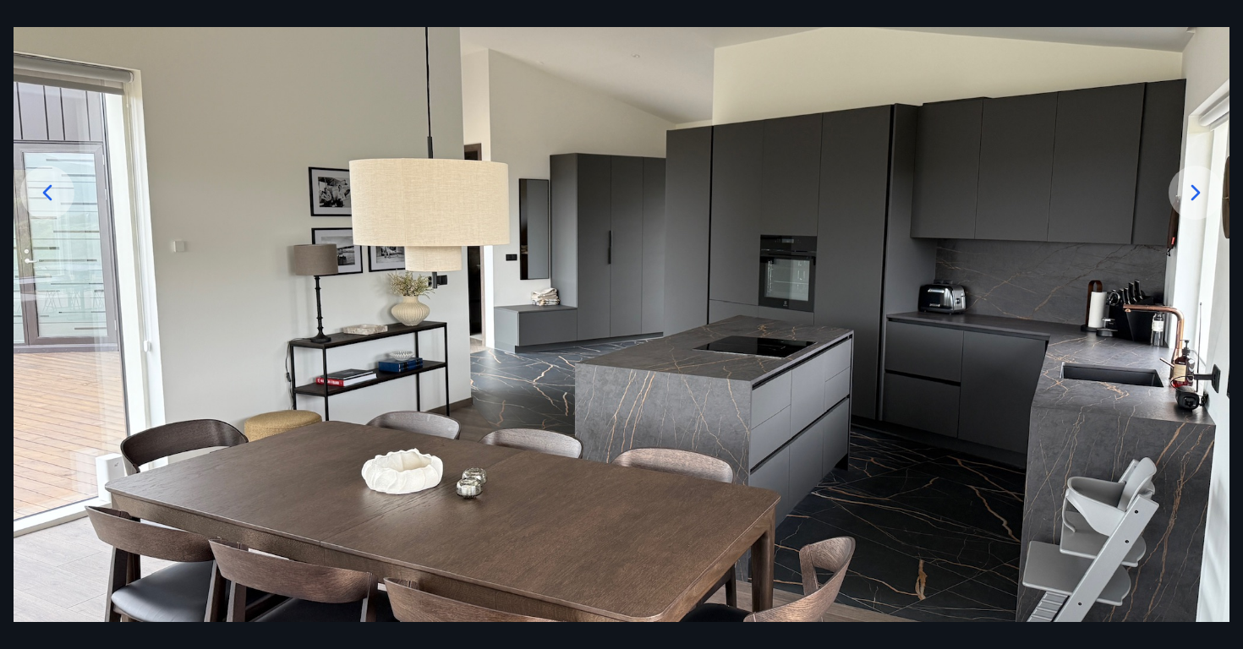
click at [1200, 196] on icon at bounding box center [1195, 192] width 27 height 27
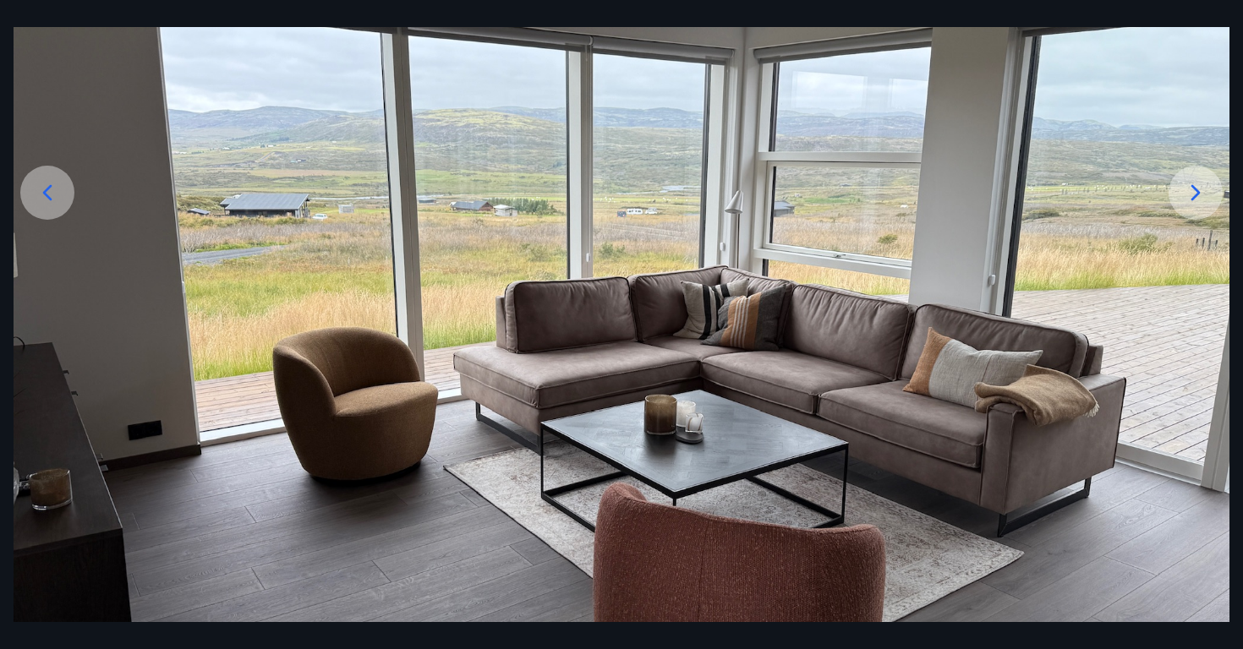
click at [1200, 196] on icon at bounding box center [1195, 192] width 27 height 27
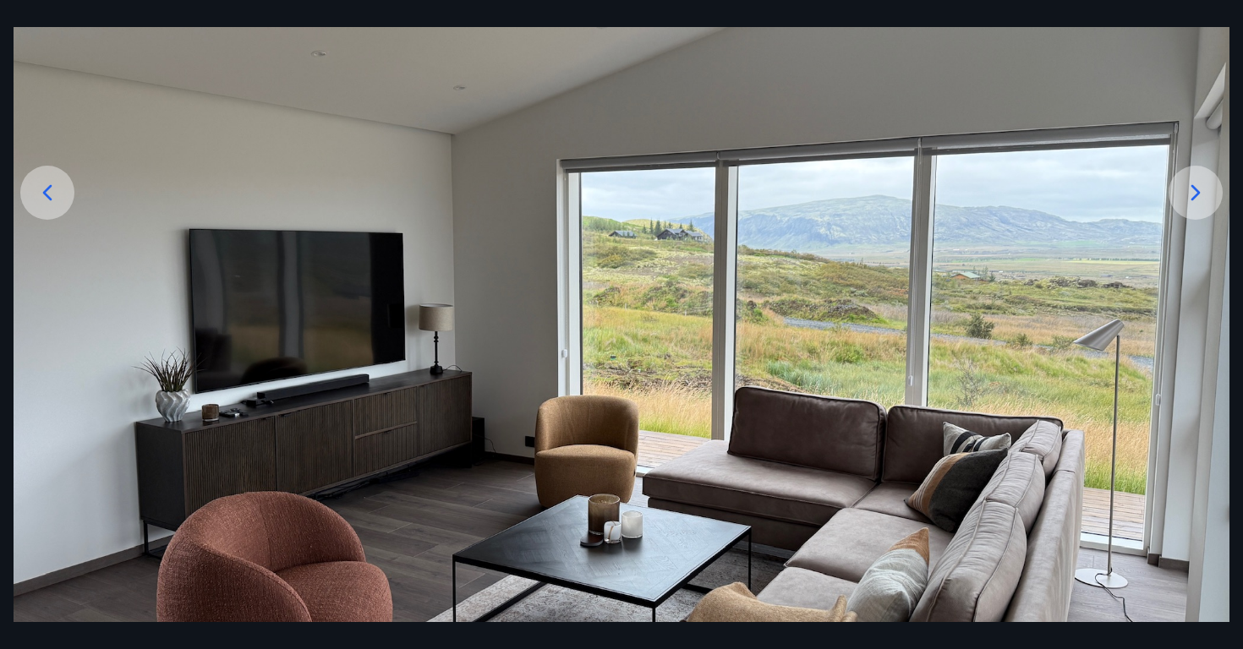
click at [1200, 196] on icon at bounding box center [1195, 192] width 27 height 27
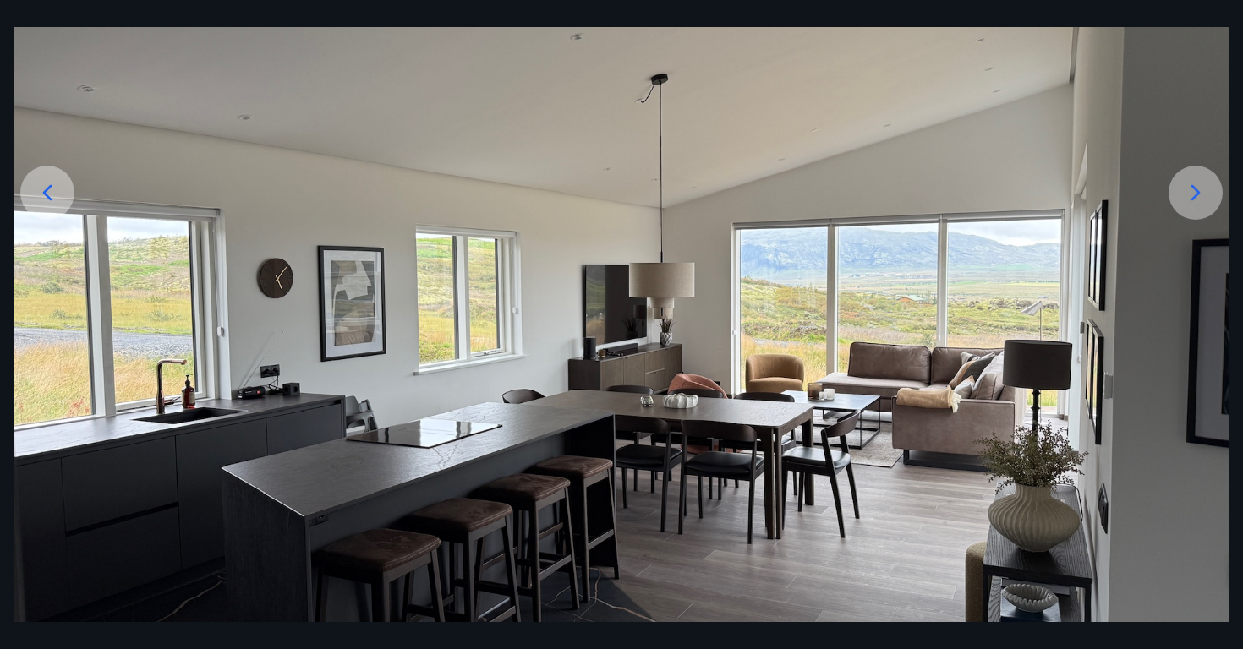
click at [1200, 196] on icon at bounding box center [1195, 192] width 27 height 27
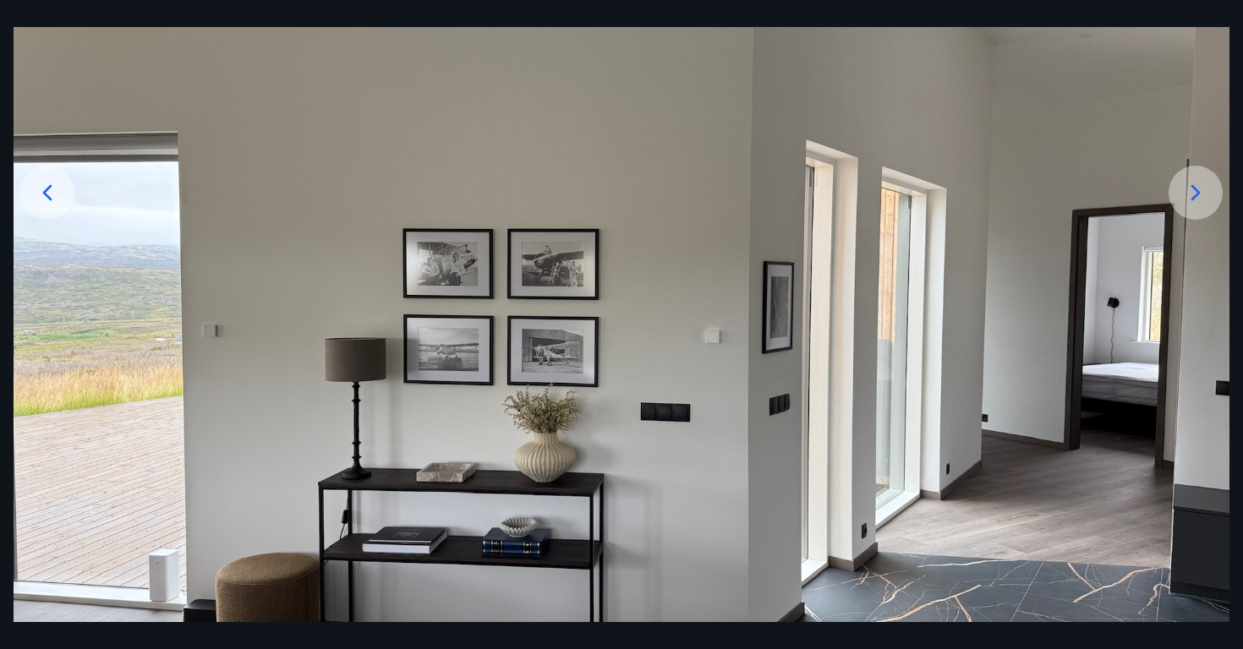
click at [1200, 196] on icon at bounding box center [1195, 192] width 27 height 27
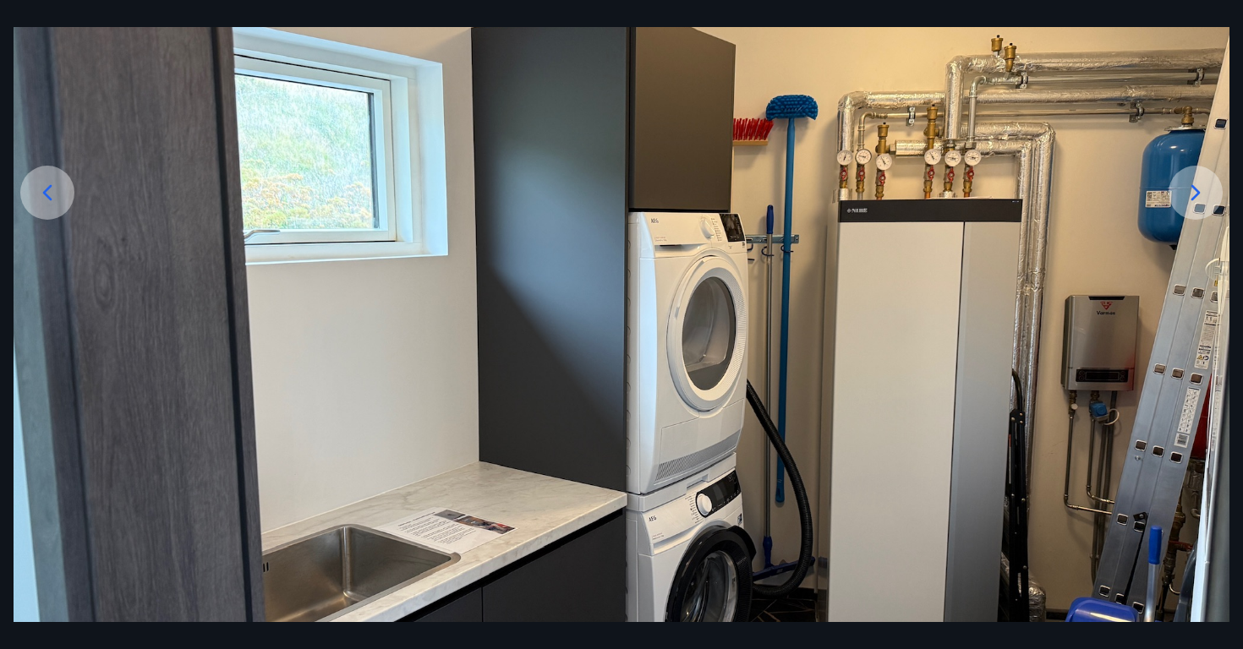
click at [1200, 196] on icon at bounding box center [1195, 192] width 27 height 27
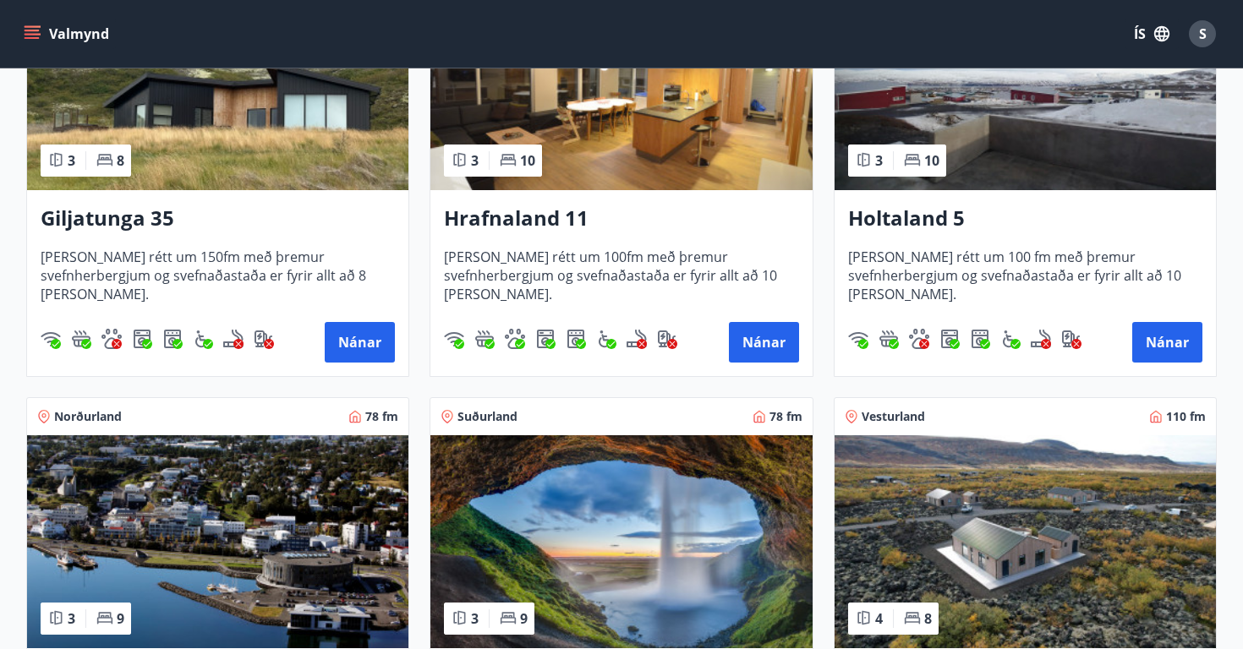
scroll to position [434, 0]
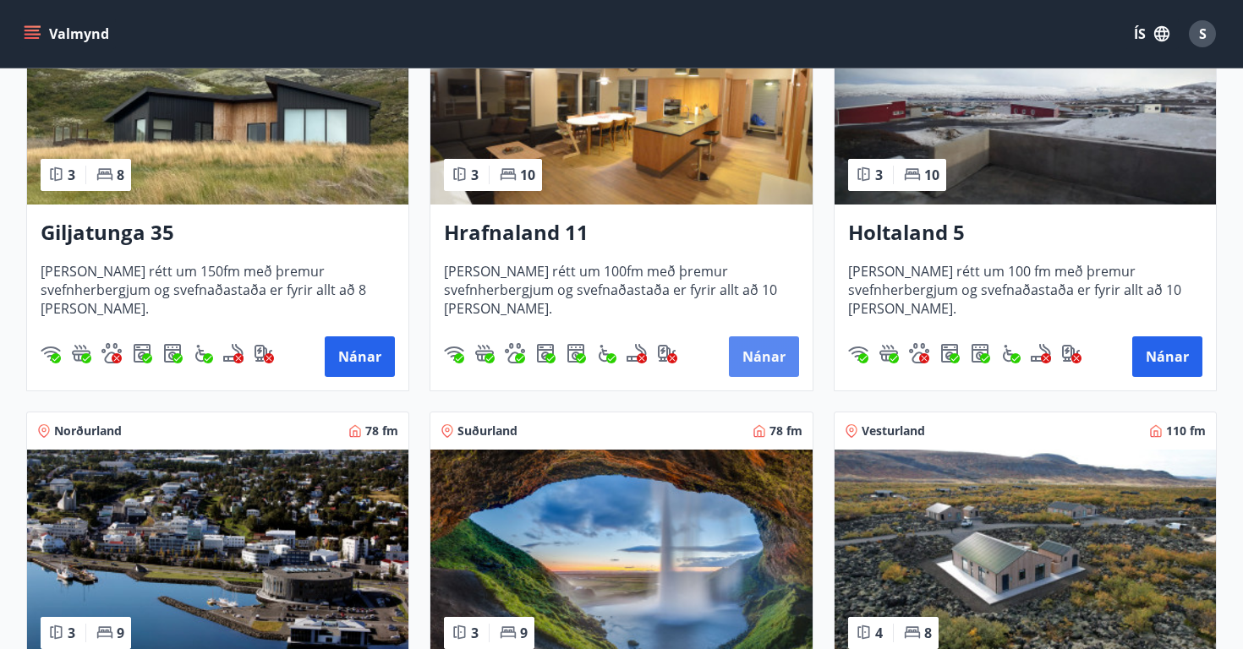
click at [746, 360] on button "Nánar" at bounding box center [764, 356] width 70 height 41
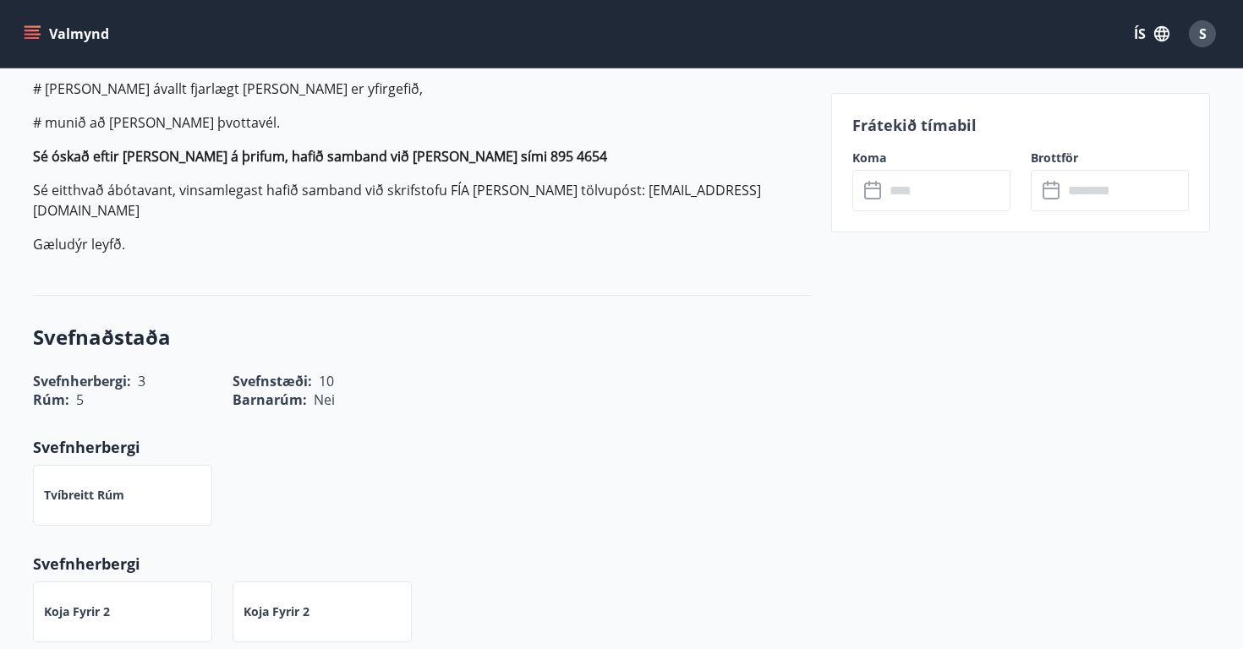
scroll to position [1025, 0]
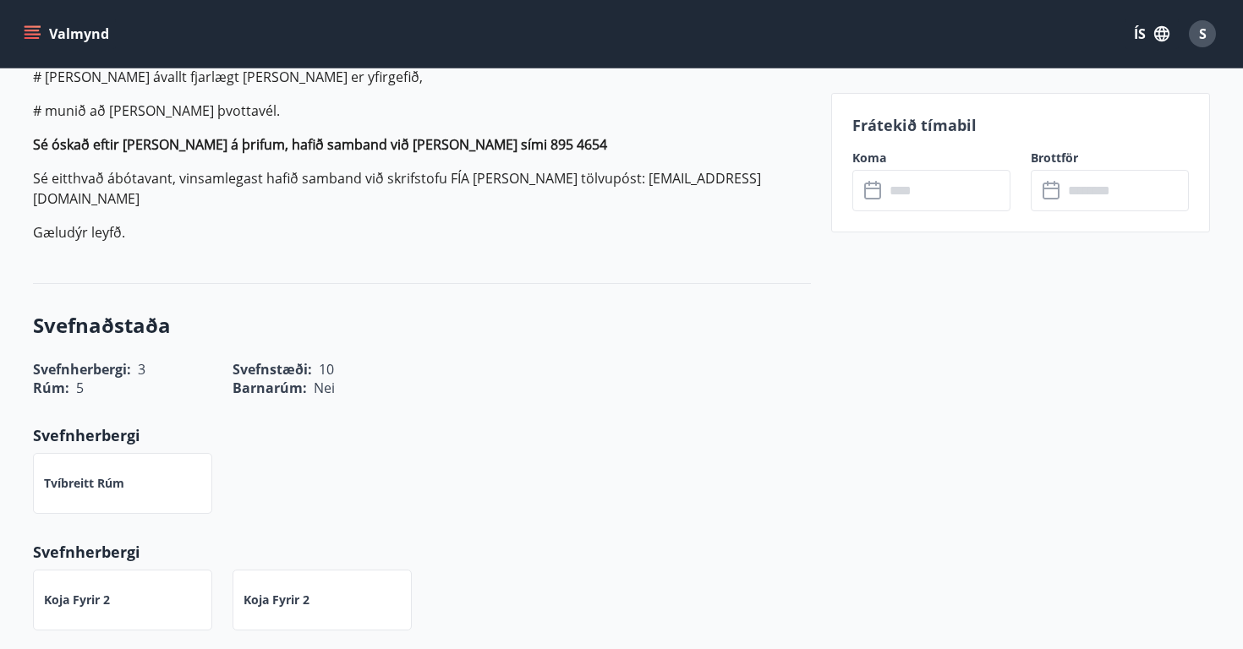
click at [875, 191] on icon at bounding box center [874, 191] width 20 height 20
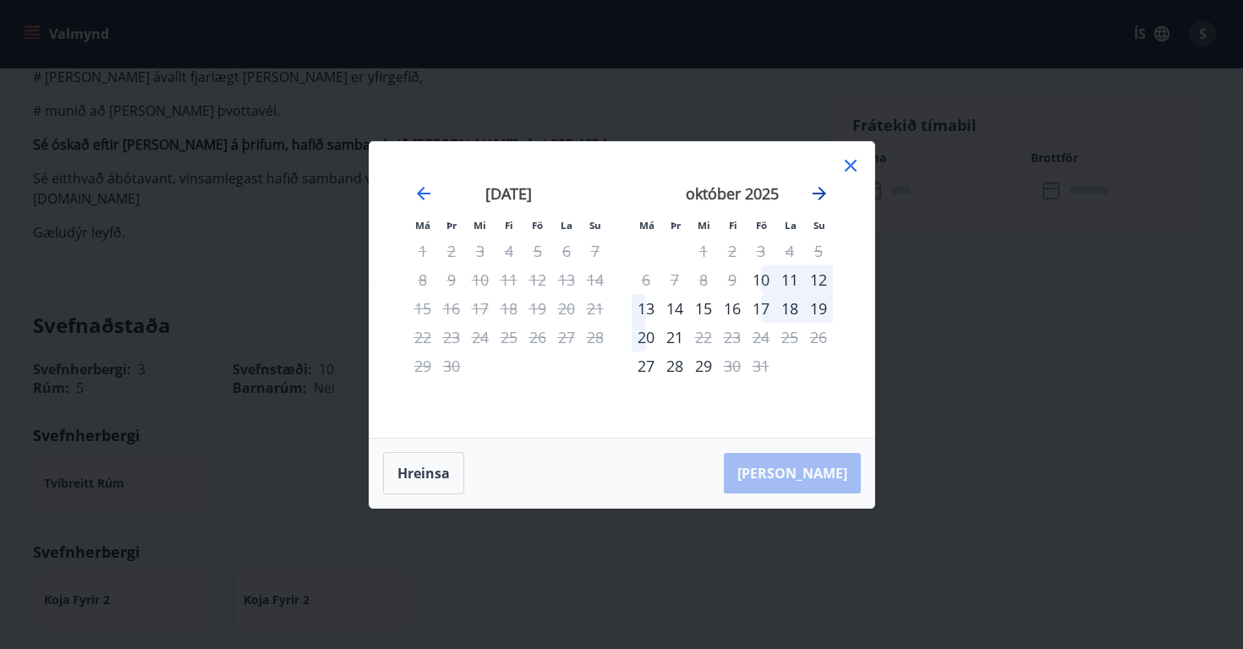
click at [821, 190] on icon "Move forward to switch to the next month." at bounding box center [819, 194] width 14 height 14
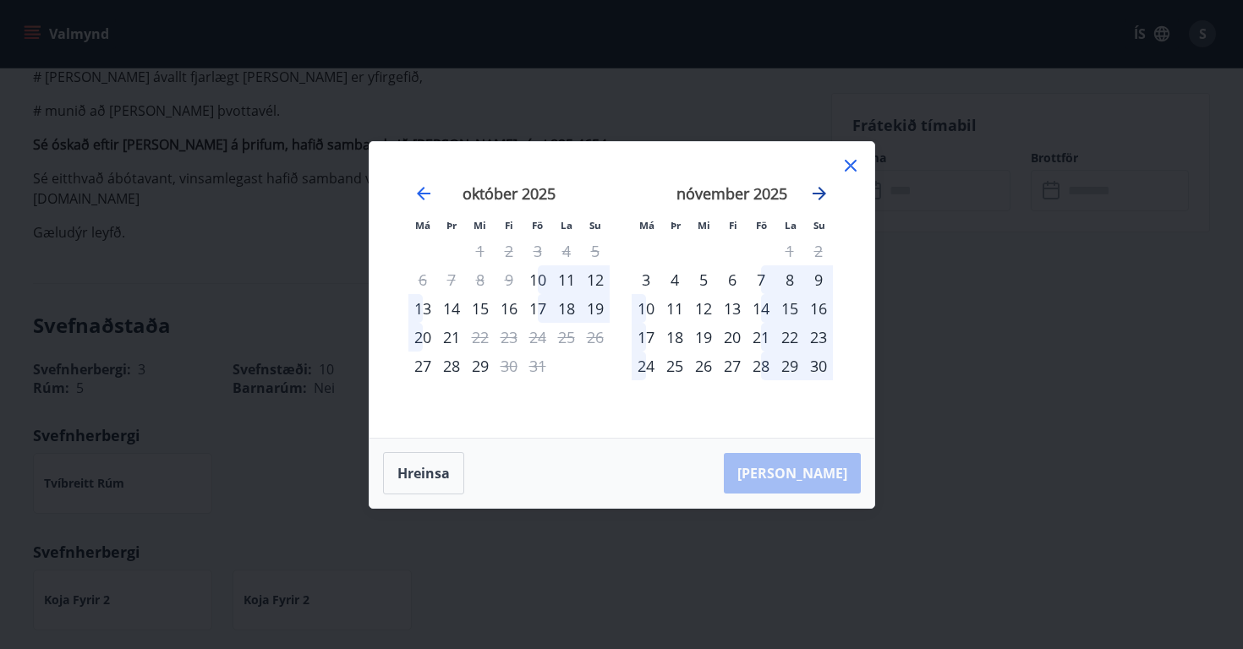
click at [821, 190] on icon "Move forward to switch to the next month." at bounding box center [819, 194] width 14 height 14
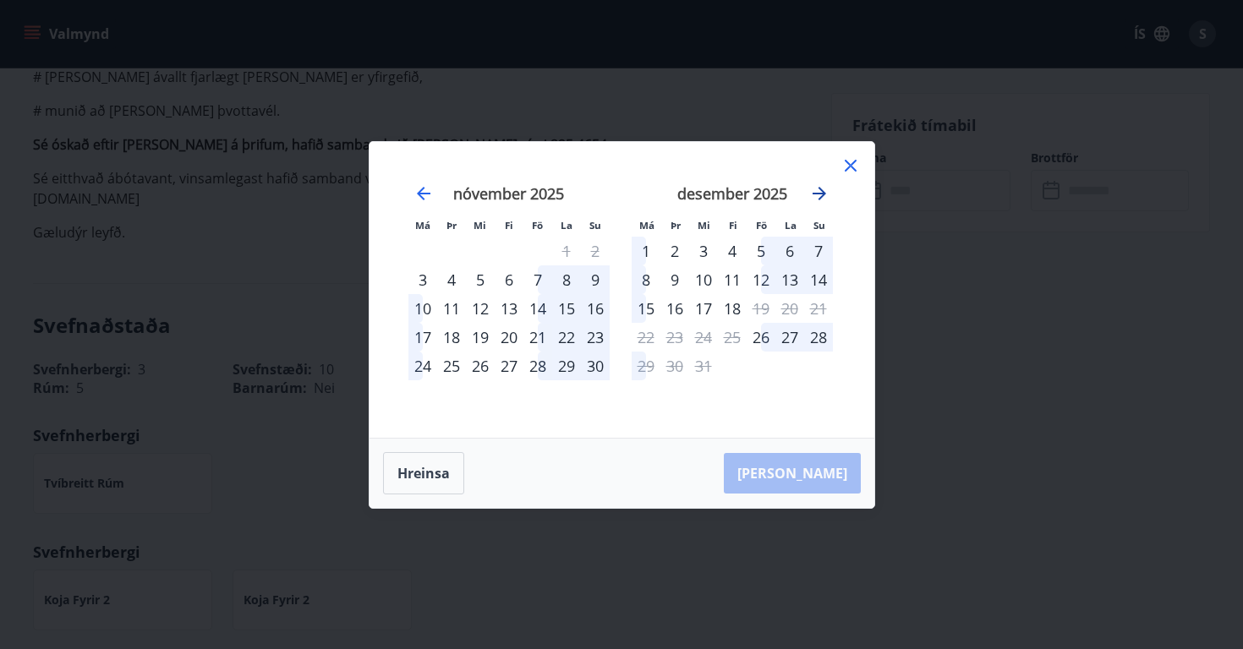
click at [821, 190] on icon "Move forward to switch to the next month." at bounding box center [819, 194] width 14 height 14
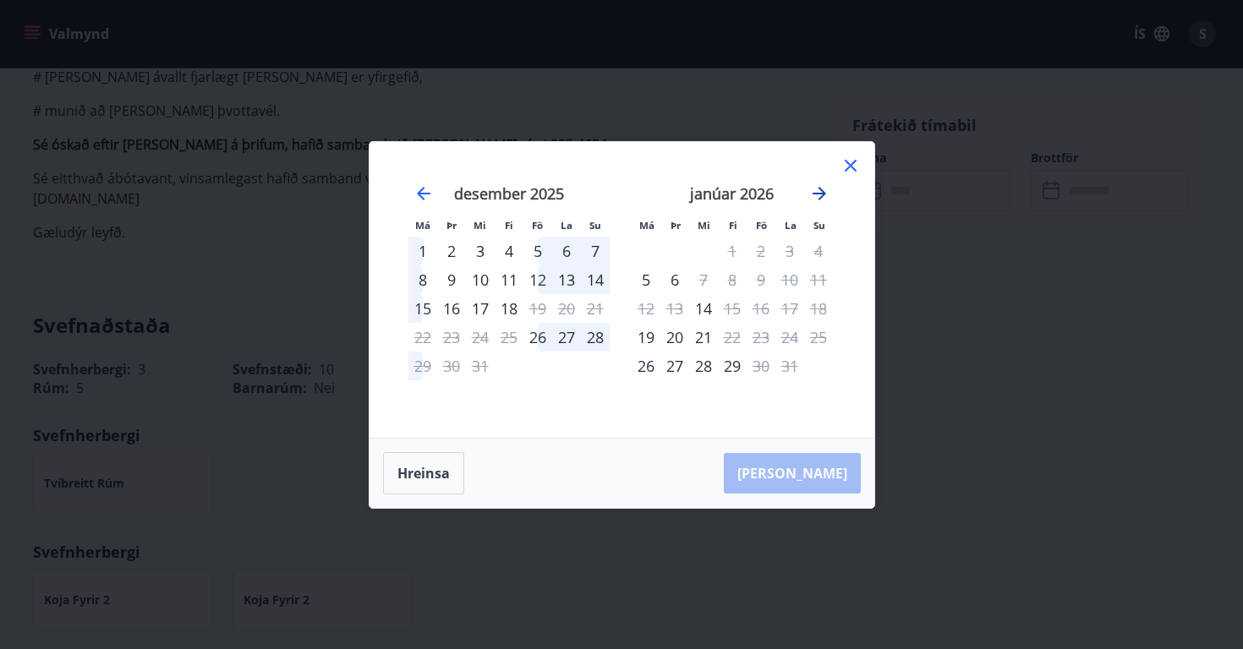
click at [821, 190] on icon "Move forward to switch to the next month." at bounding box center [819, 194] width 14 height 14
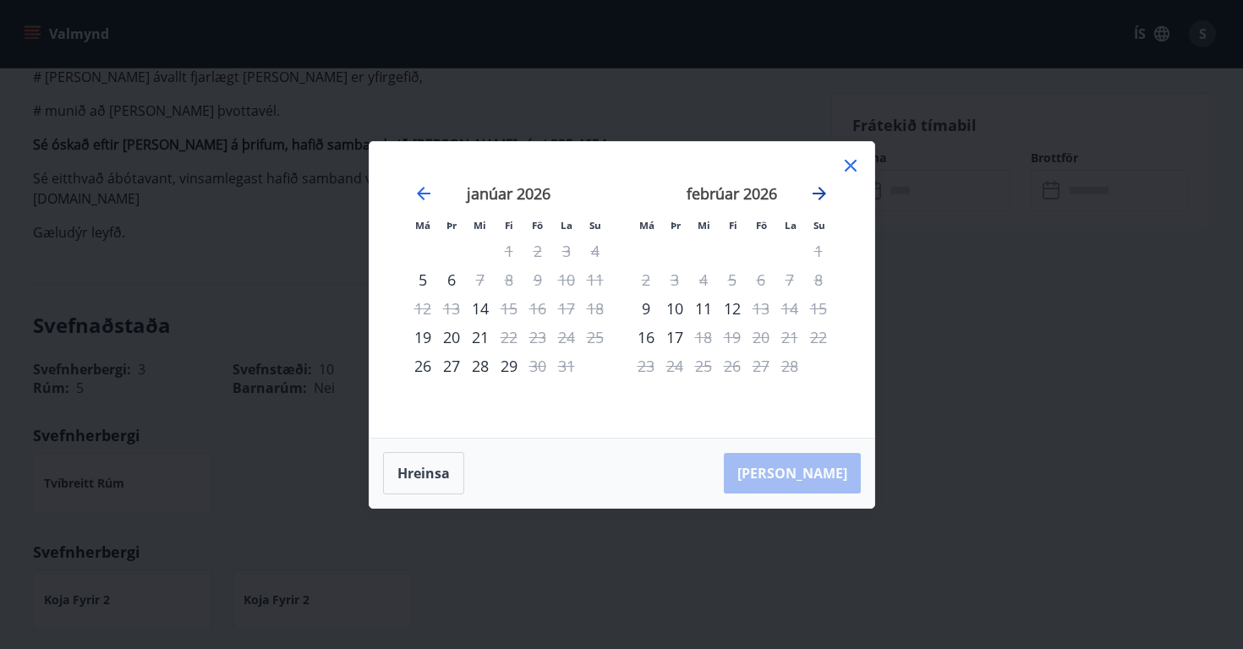
click at [821, 192] on icon "Move forward to switch to the next month." at bounding box center [819, 193] width 20 height 20
click at [847, 168] on icon at bounding box center [850, 166] width 12 height 12
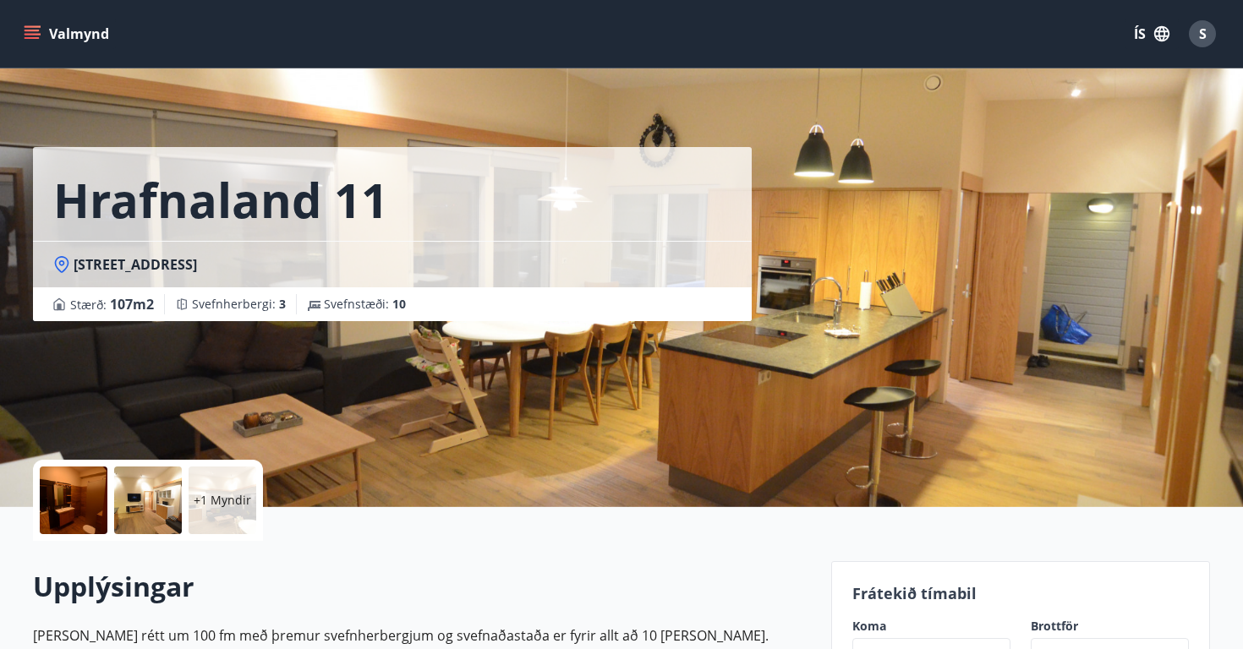
scroll to position [0, 0]
